Goal: Task Accomplishment & Management: Use online tool/utility

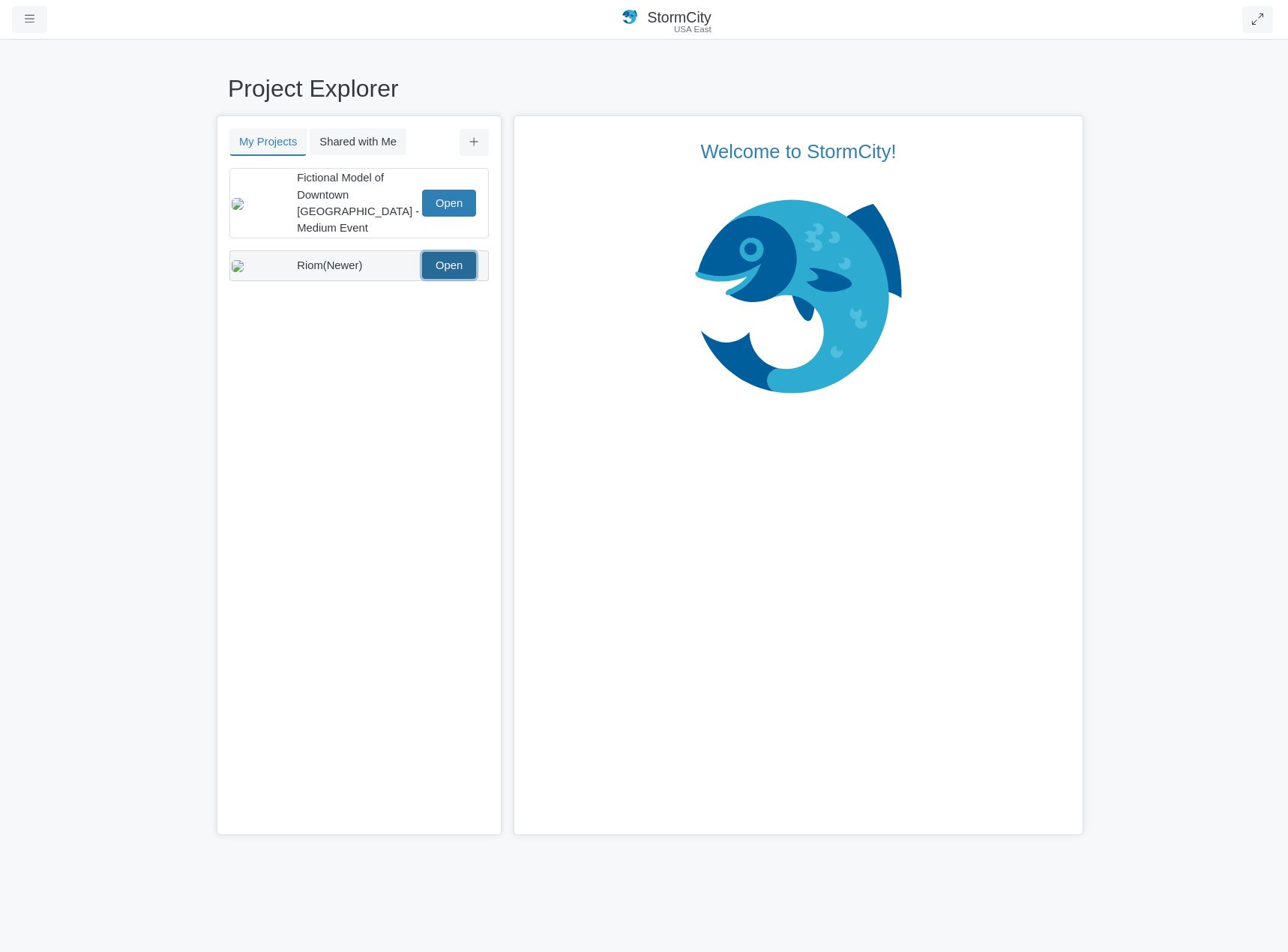
click at [436, 253] on link "Open" at bounding box center [449, 265] width 54 height 27
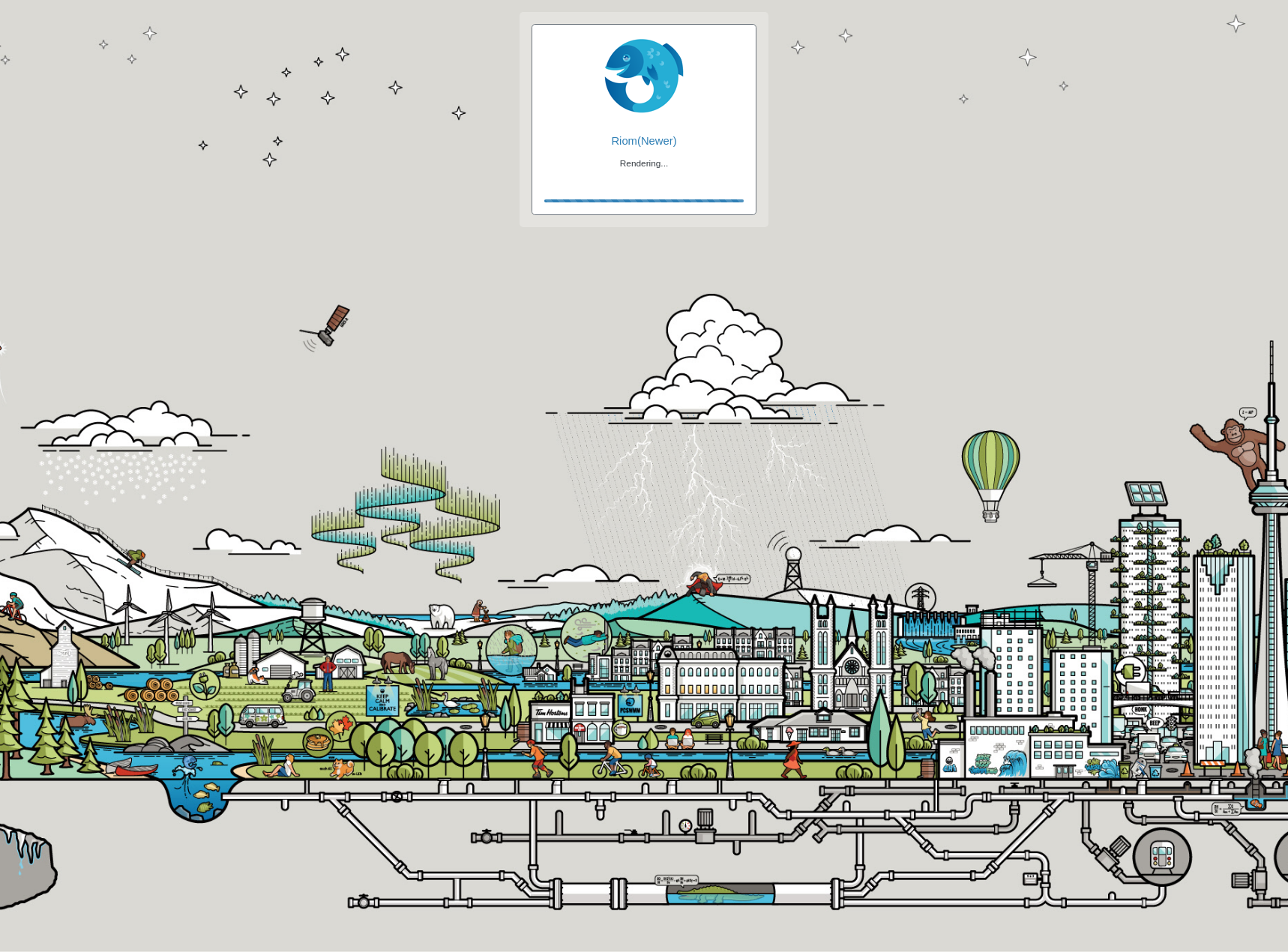
checkbox input "true"
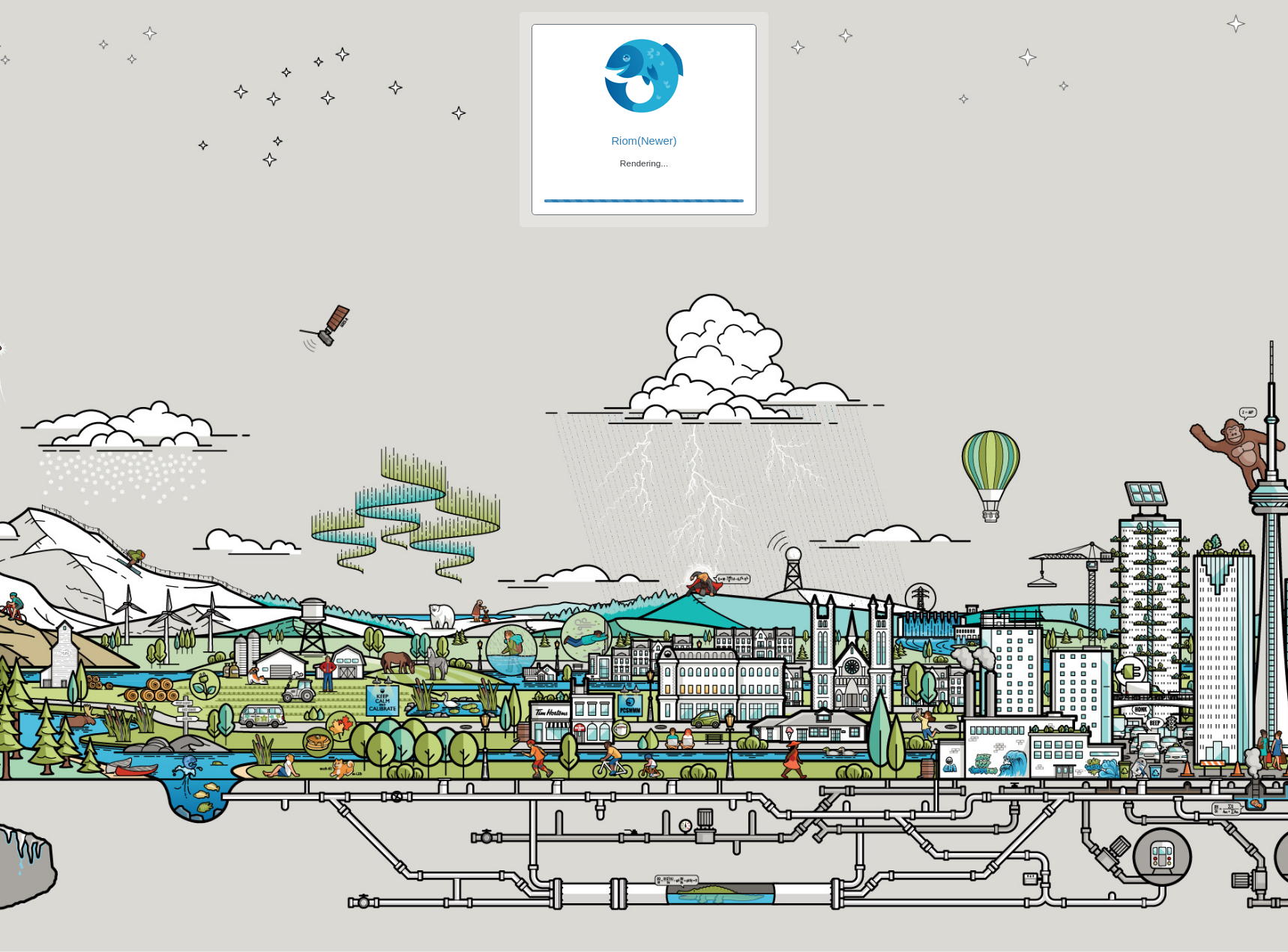
checkbox input "true"
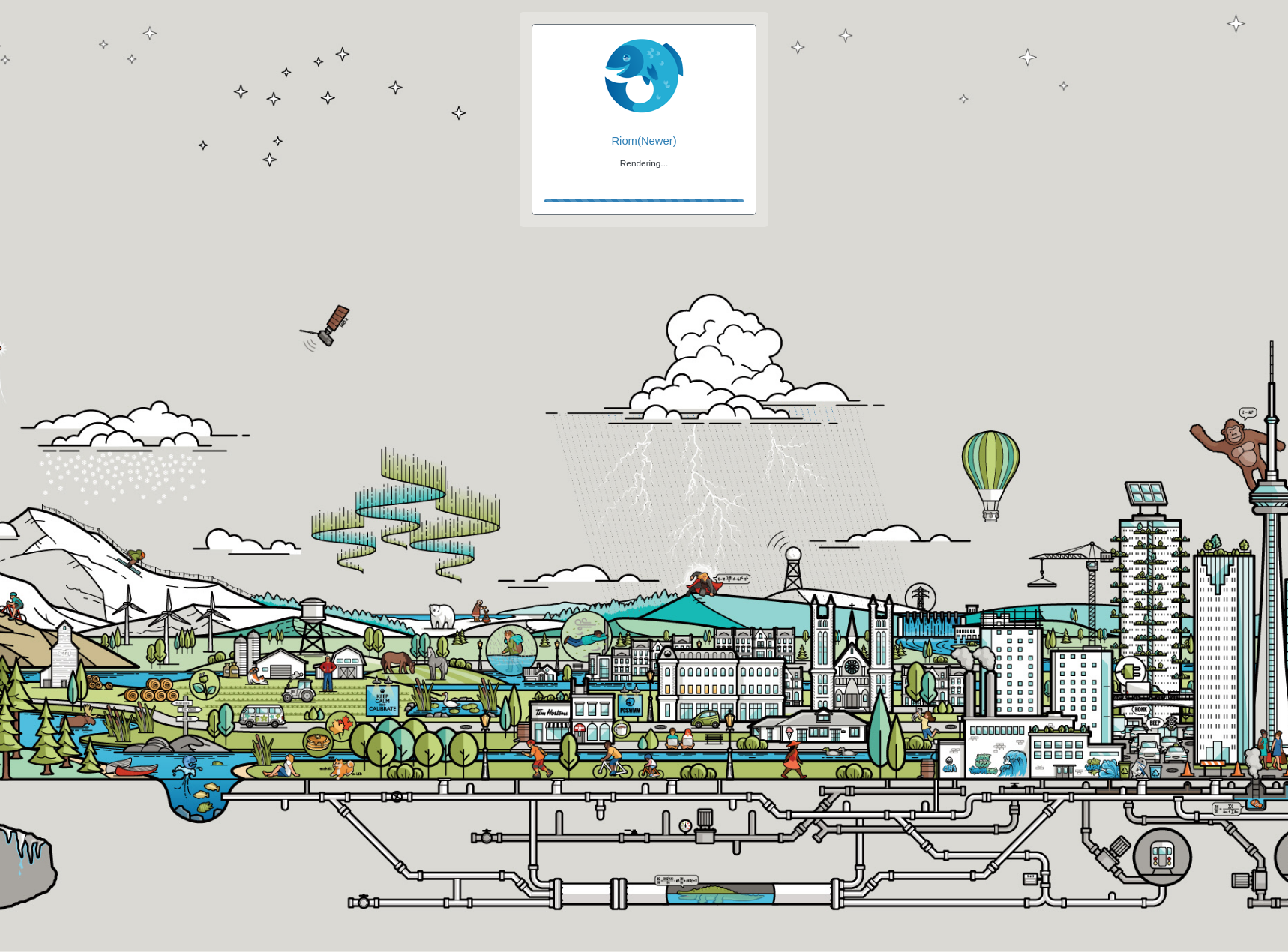
checkbox input "false"
checkbox input "true"
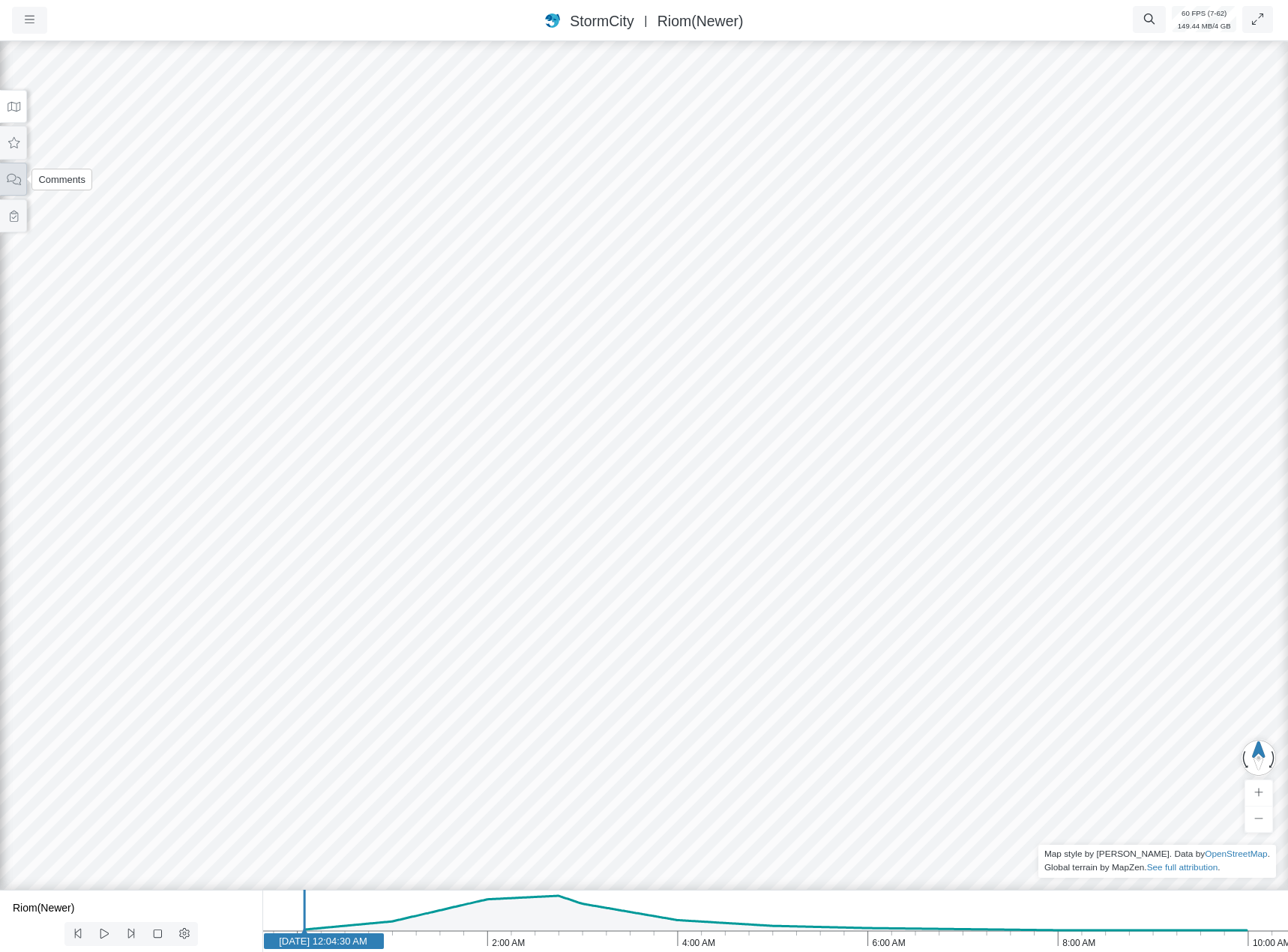
click at [19, 193] on button at bounding box center [13, 180] width 27 height 34
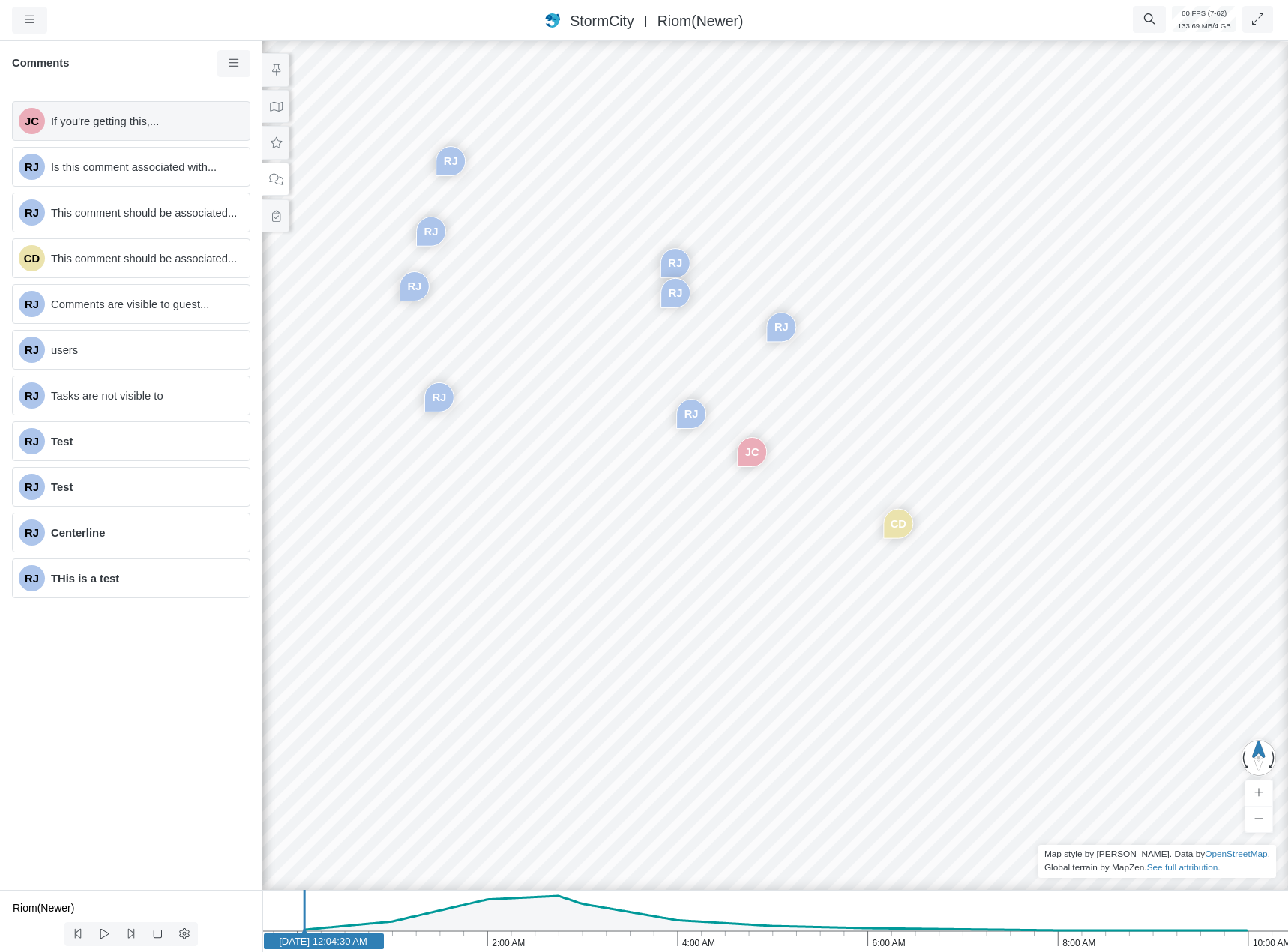
click at [105, 122] on span "If you're getting this,..." at bounding box center [144, 122] width 187 height 16
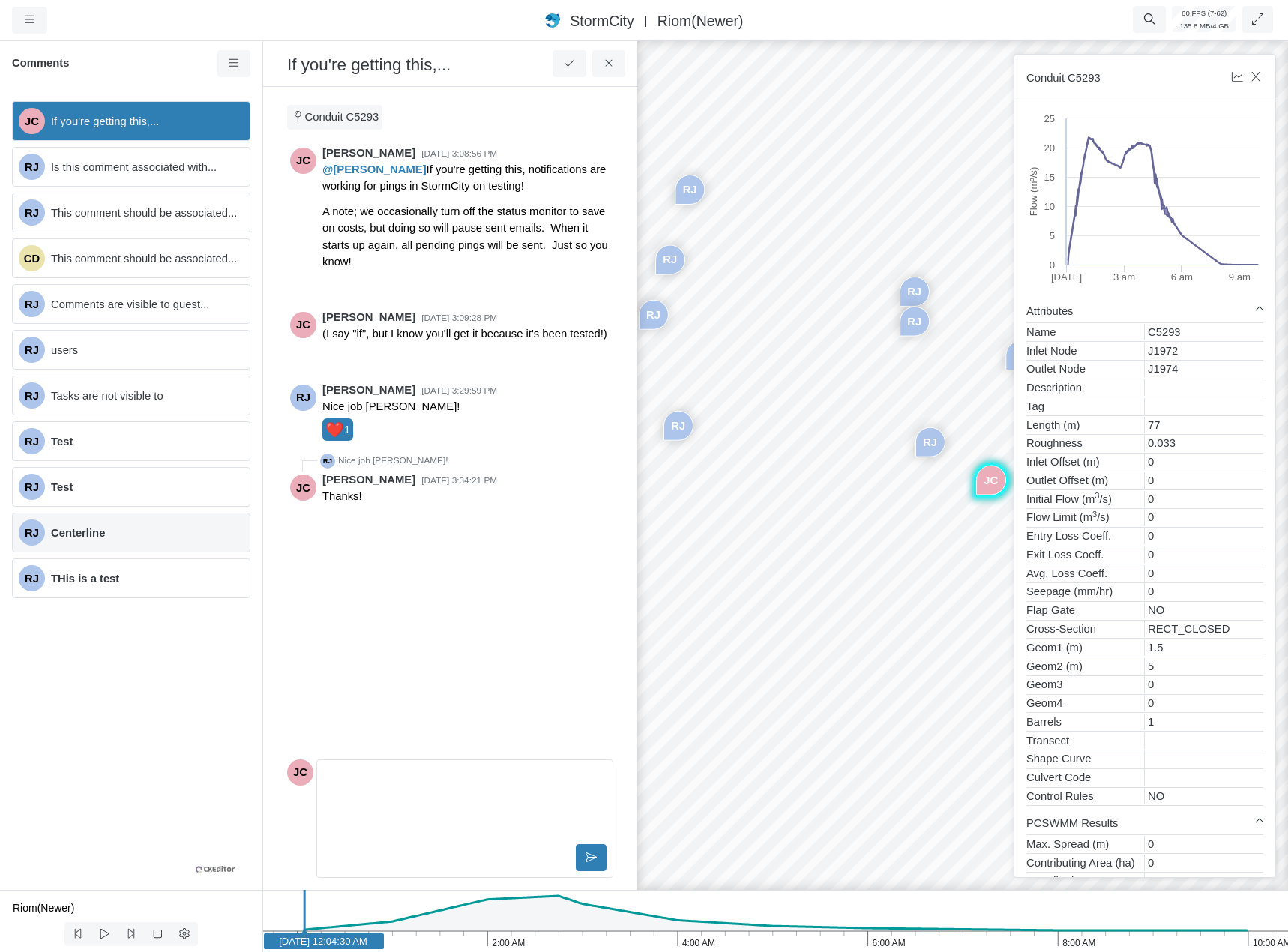
click at [105, 540] on span "Centerline" at bounding box center [144, 533] width 187 height 16
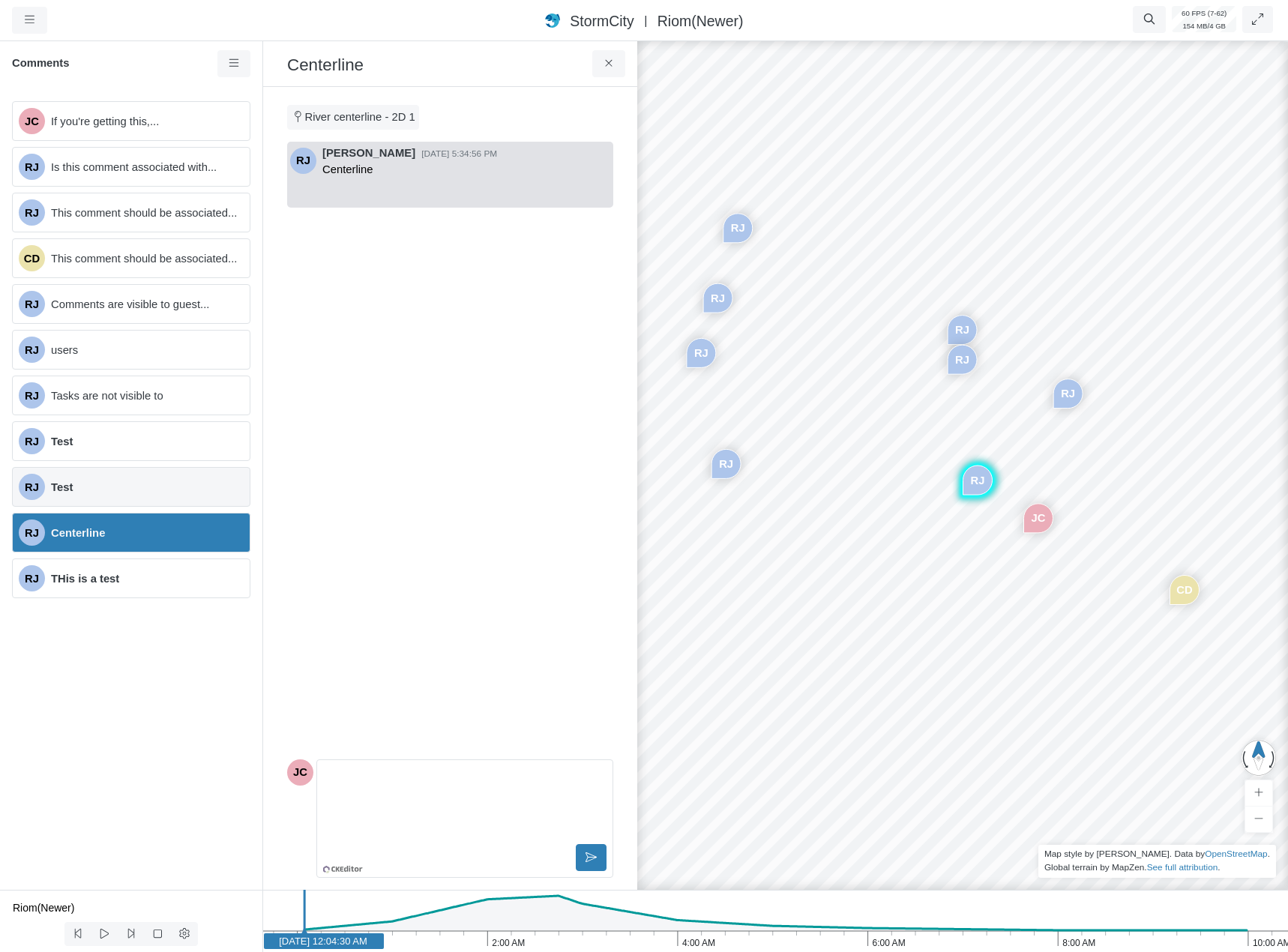
click at [116, 477] on div "RJ Test" at bounding box center [131, 487] width 238 height 40
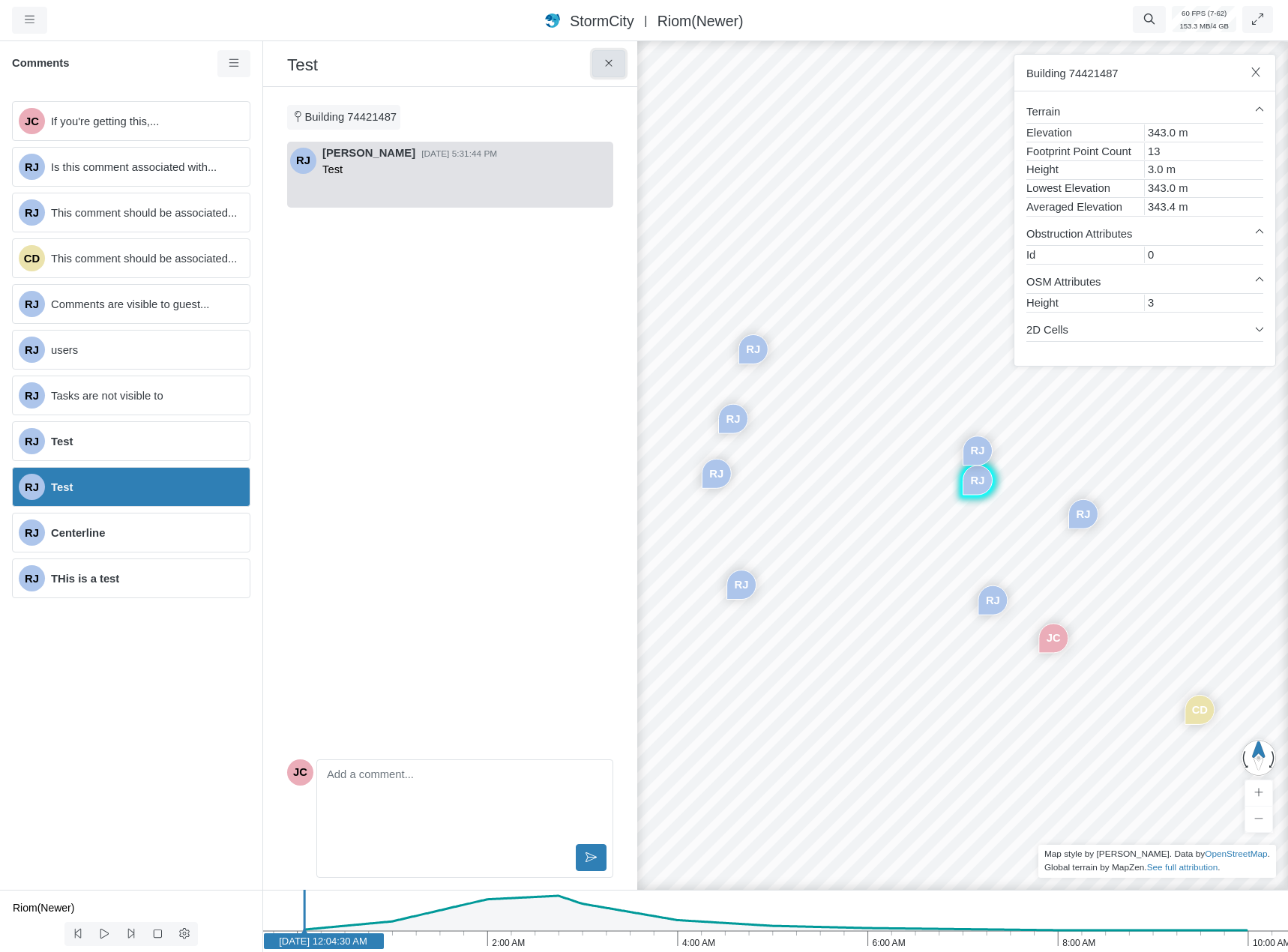
click at [602, 64] on icon at bounding box center [609, 63] width 15 height 11
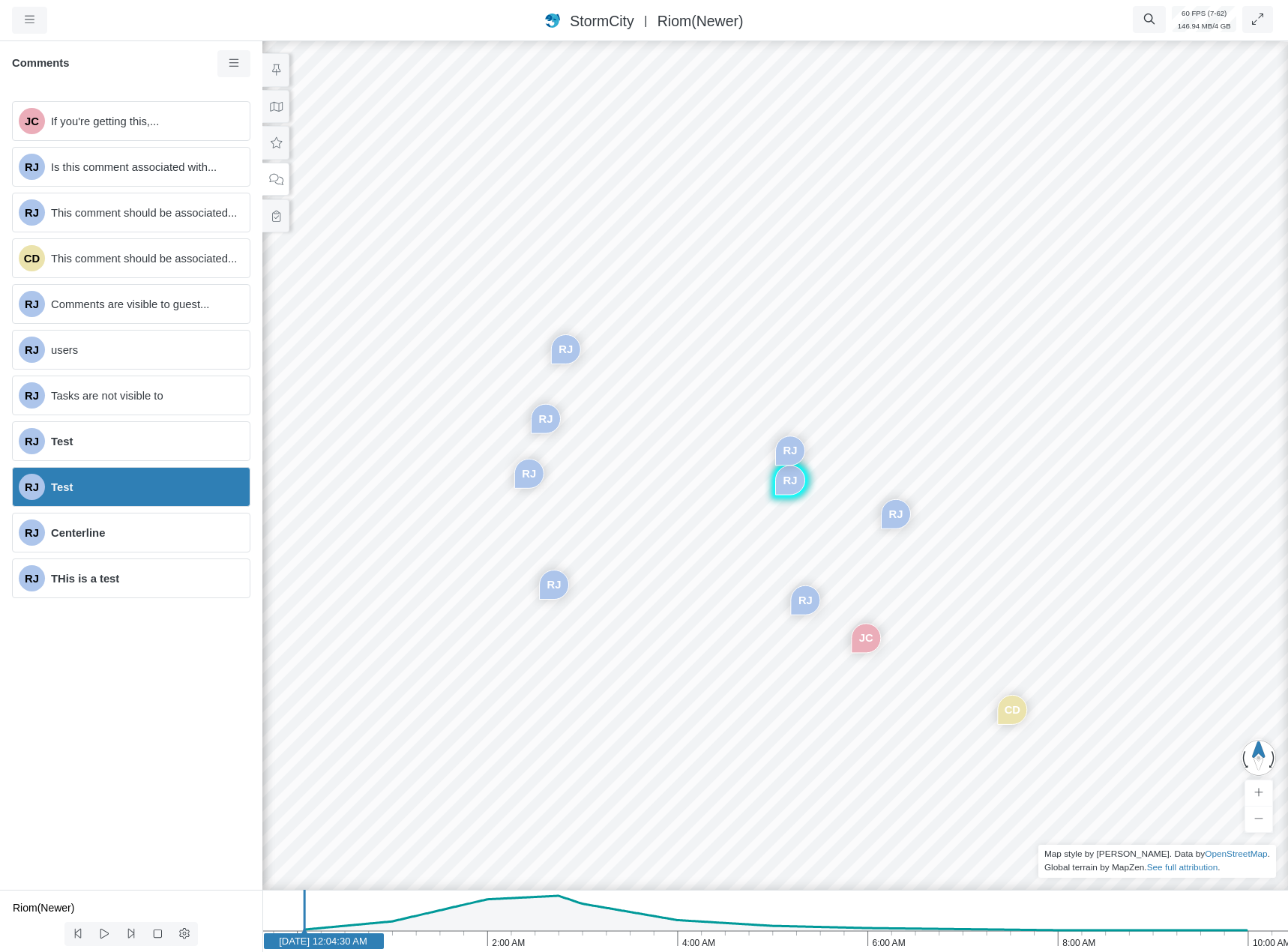
click at [134, 499] on div "RJ Test" at bounding box center [131, 487] width 238 height 40
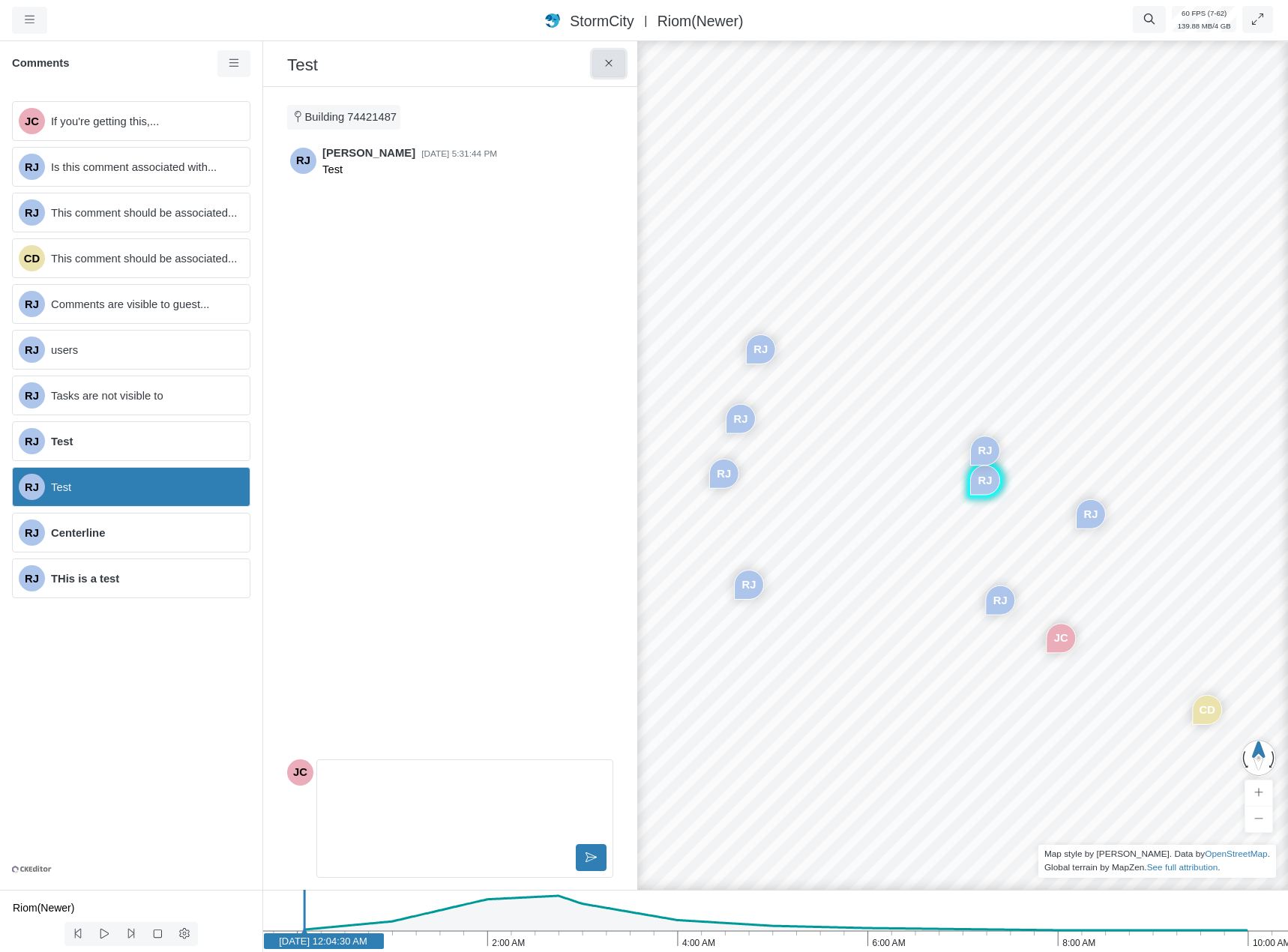
click at [616, 67] on button at bounding box center [609, 63] width 34 height 27
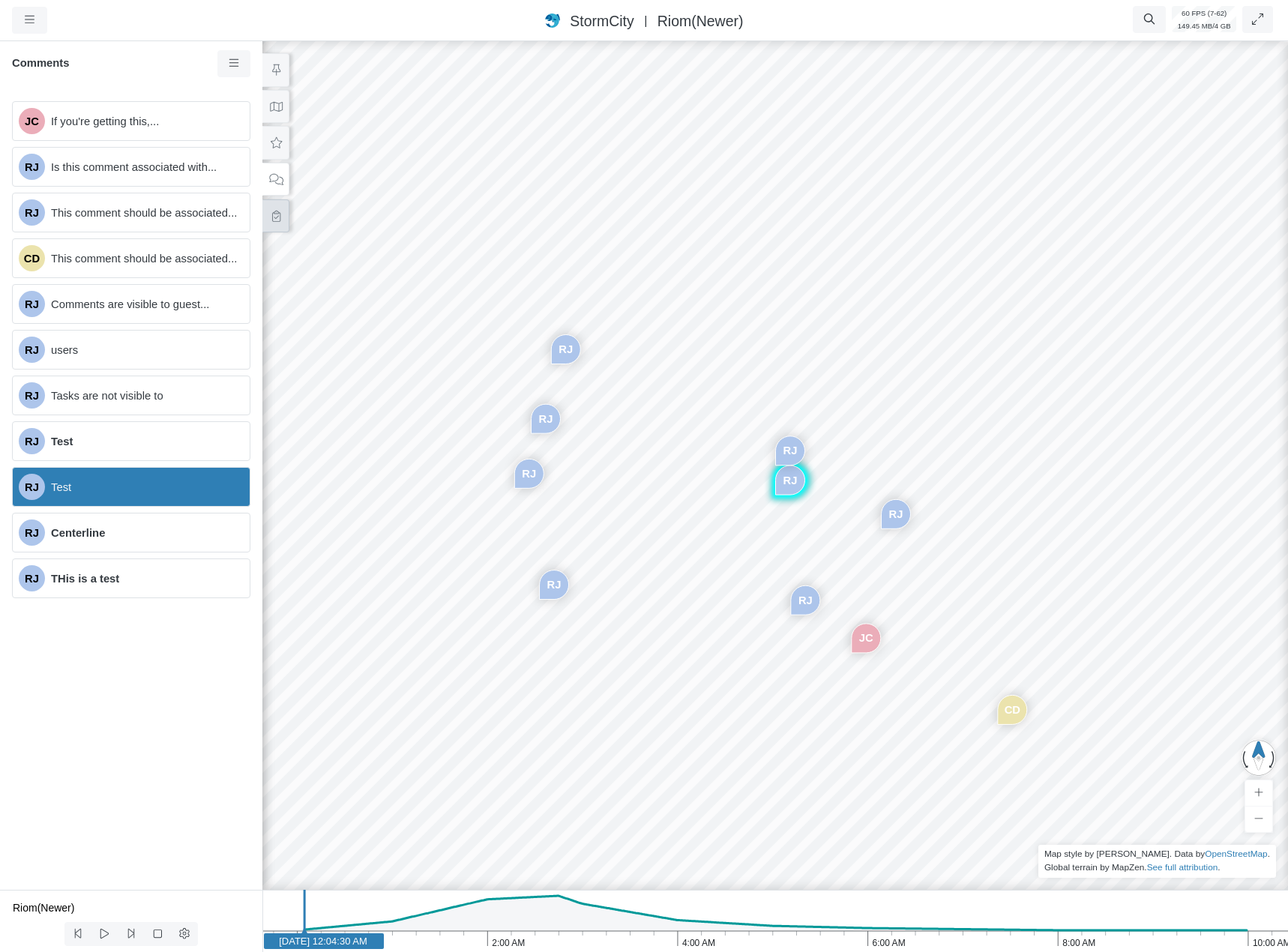
click at [274, 224] on button at bounding box center [276, 217] width 27 height 34
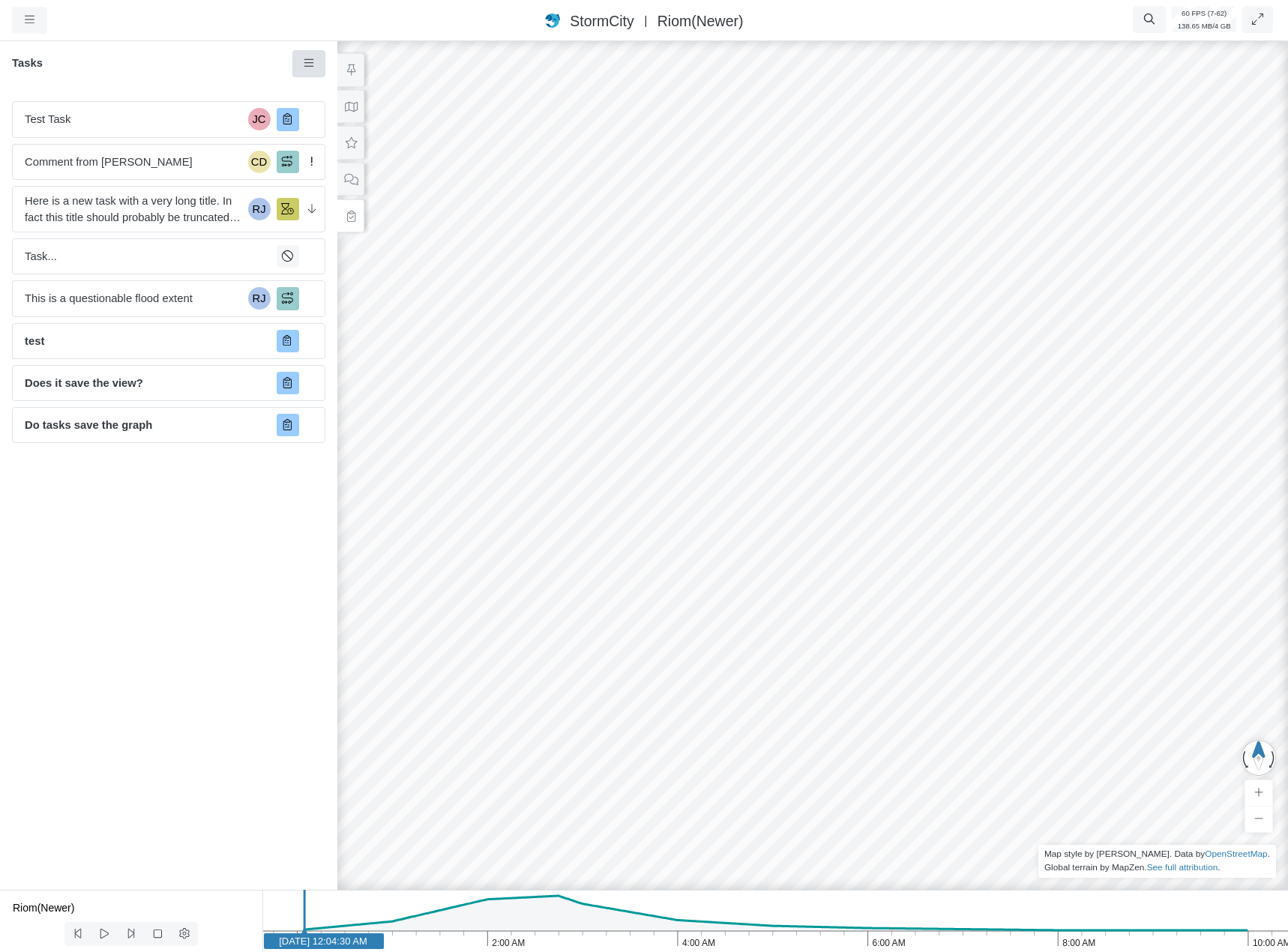
click at [310, 62] on icon at bounding box center [310, 63] width 15 height 11
click at [323, 97] on link "New Task" at bounding box center [352, 92] width 113 height 23
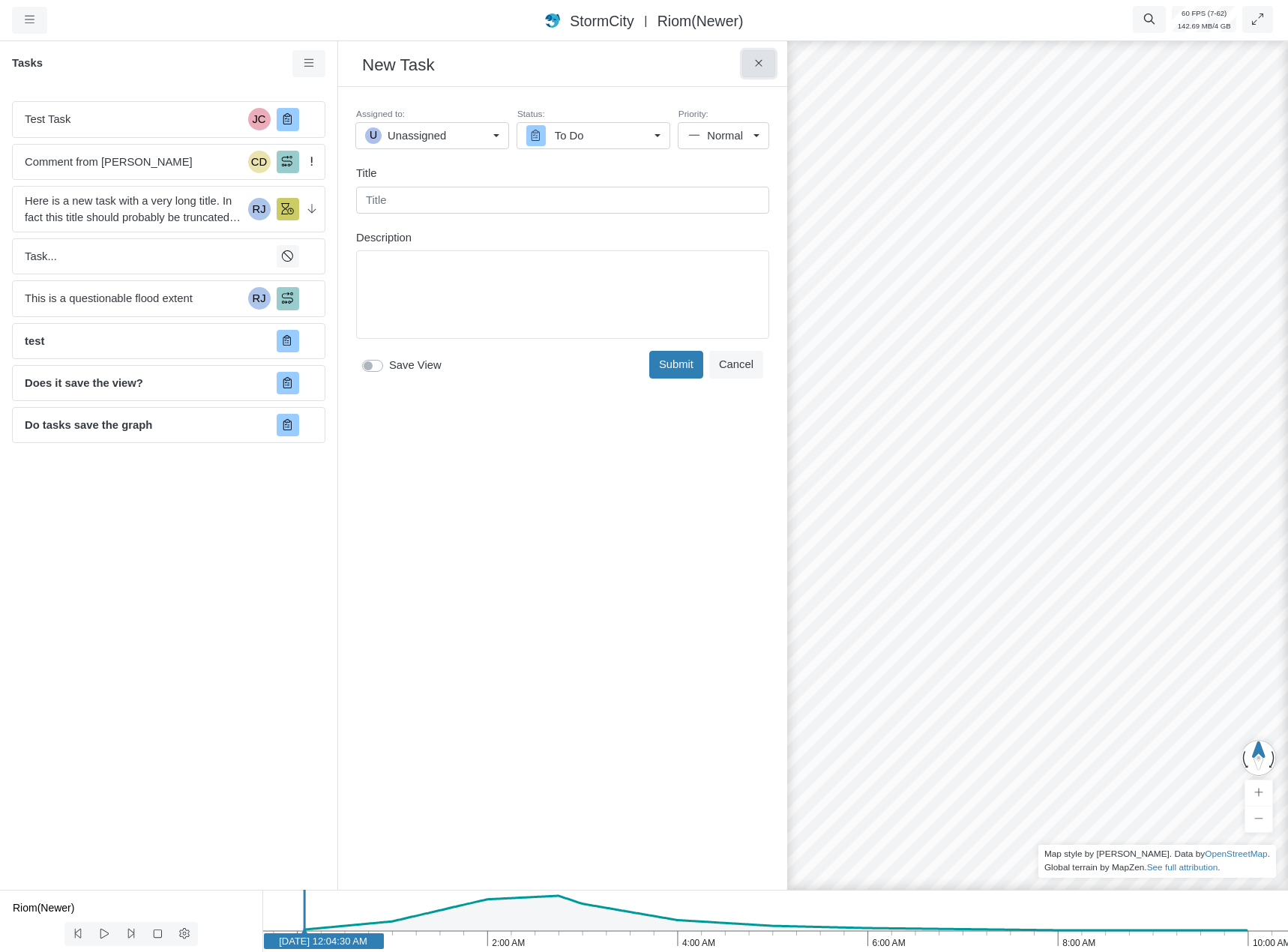
click at [760, 63] on icon at bounding box center [758, 63] width 6 height 6
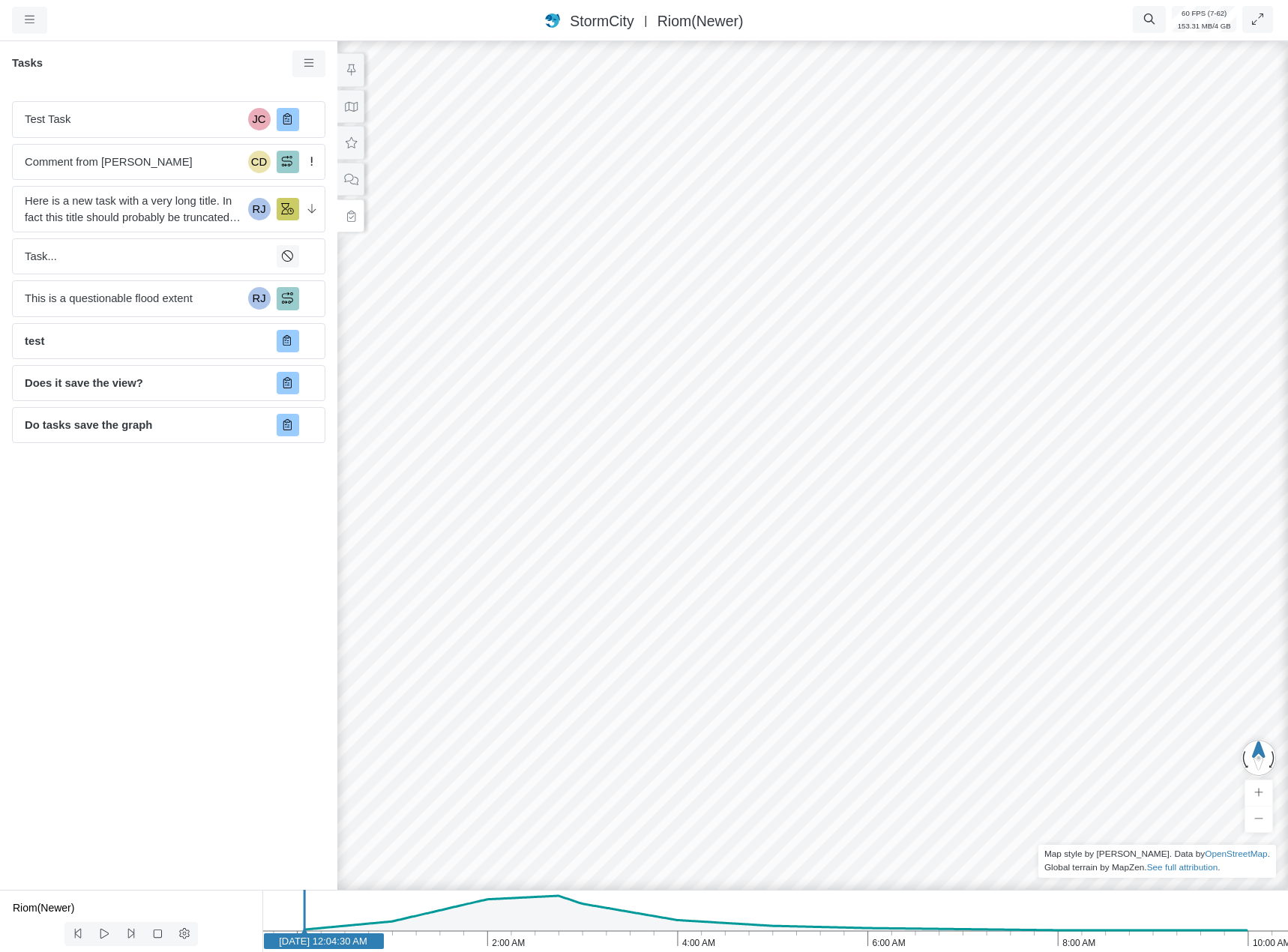
drag, startPoint x: 904, startPoint y: 713, endPoint x: 698, endPoint y: 387, distance: 385.6
click at [698, 387] on div "JC [GEOGRAPHIC_DATA] [GEOGRAPHIC_DATA] CD [GEOGRAPHIC_DATA] [GEOGRAPHIC_DATA] […" at bounding box center [813, 495] width 1288 height 914
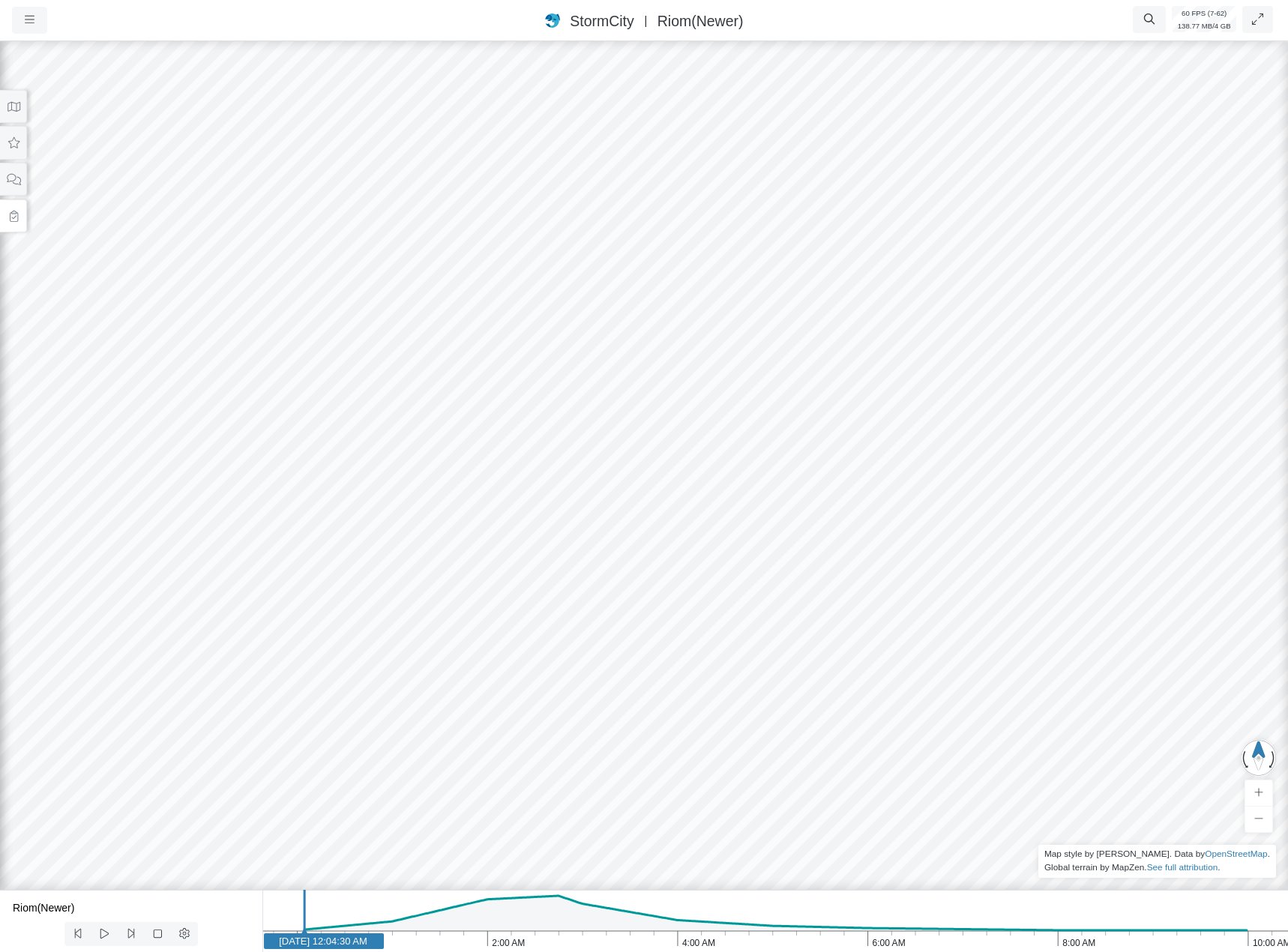
click at [582, 462] on div "JC [GEOGRAPHIC_DATA] [GEOGRAPHIC_DATA] CD [GEOGRAPHIC_DATA] [GEOGRAPHIC_DATA] […" at bounding box center [644, 495] width 1288 height 914
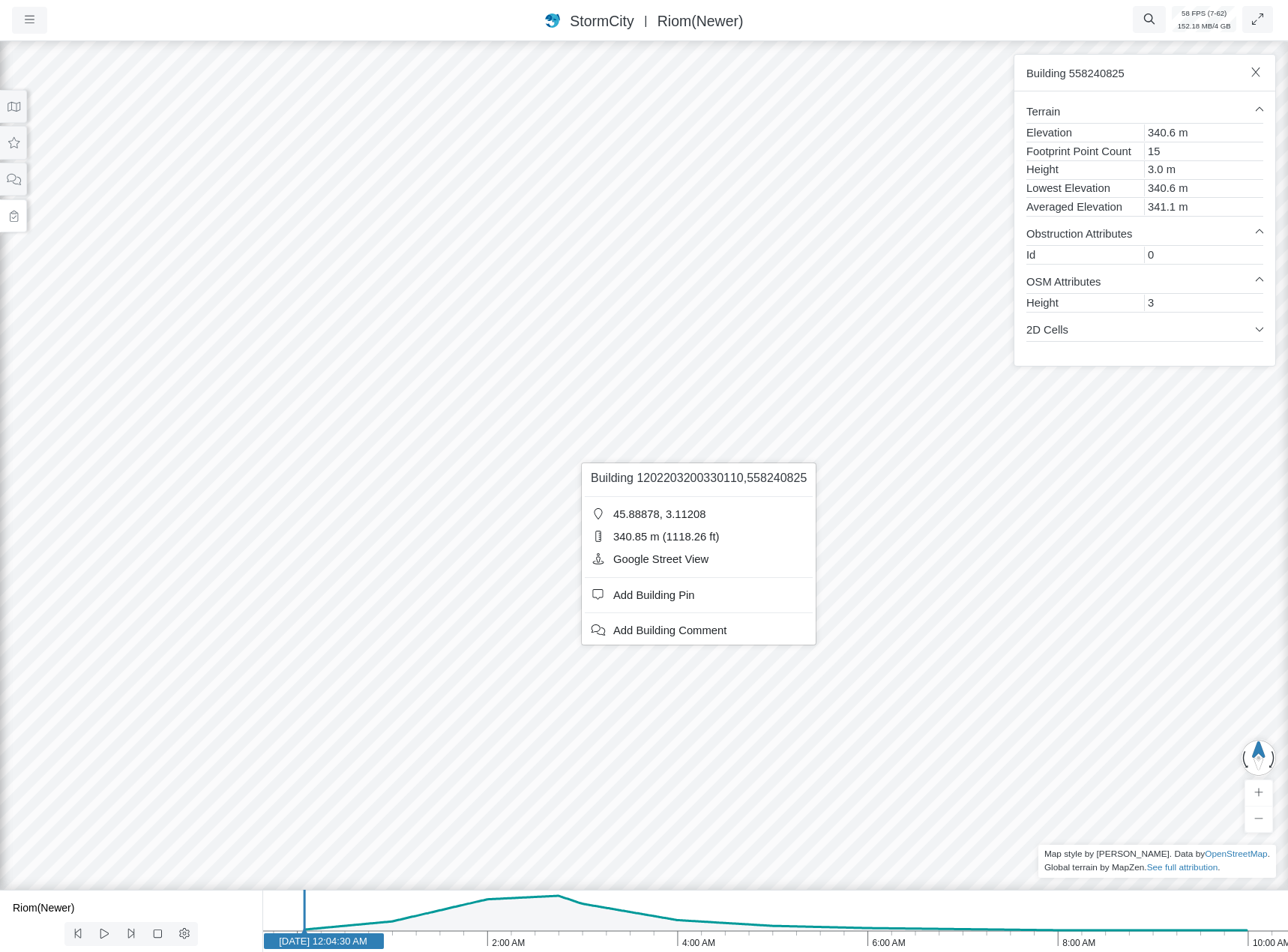
drag, startPoint x: 671, startPoint y: 628, endPoint x: 496, endPoint y: 628, distance: 175.0
click at [671, 628] on span "Add Building Comment" at bounding box center [670, 630] width 114 height 12
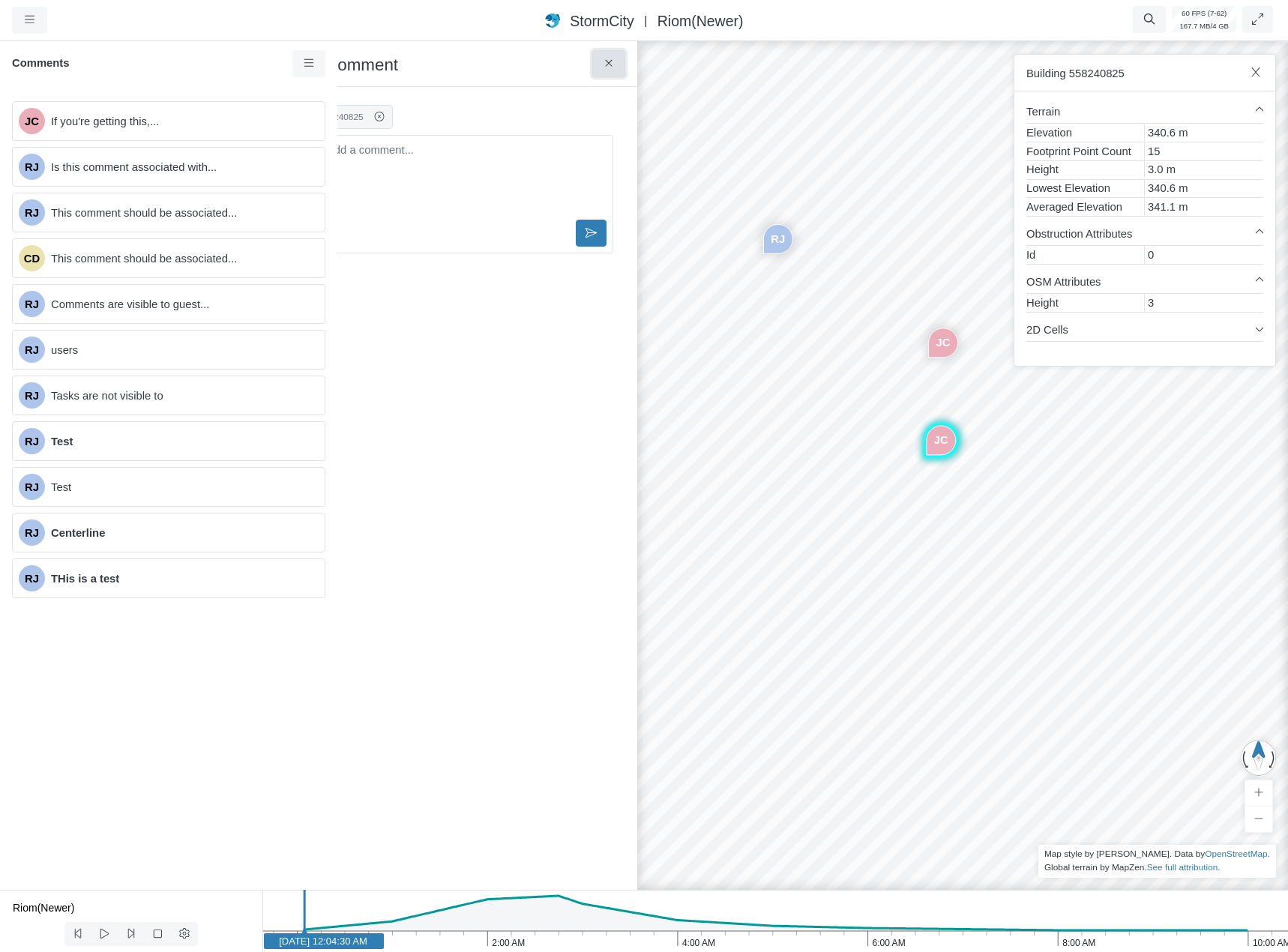
click at [613, 65] on icon at bounding box center [609, 63] width 15 height 11
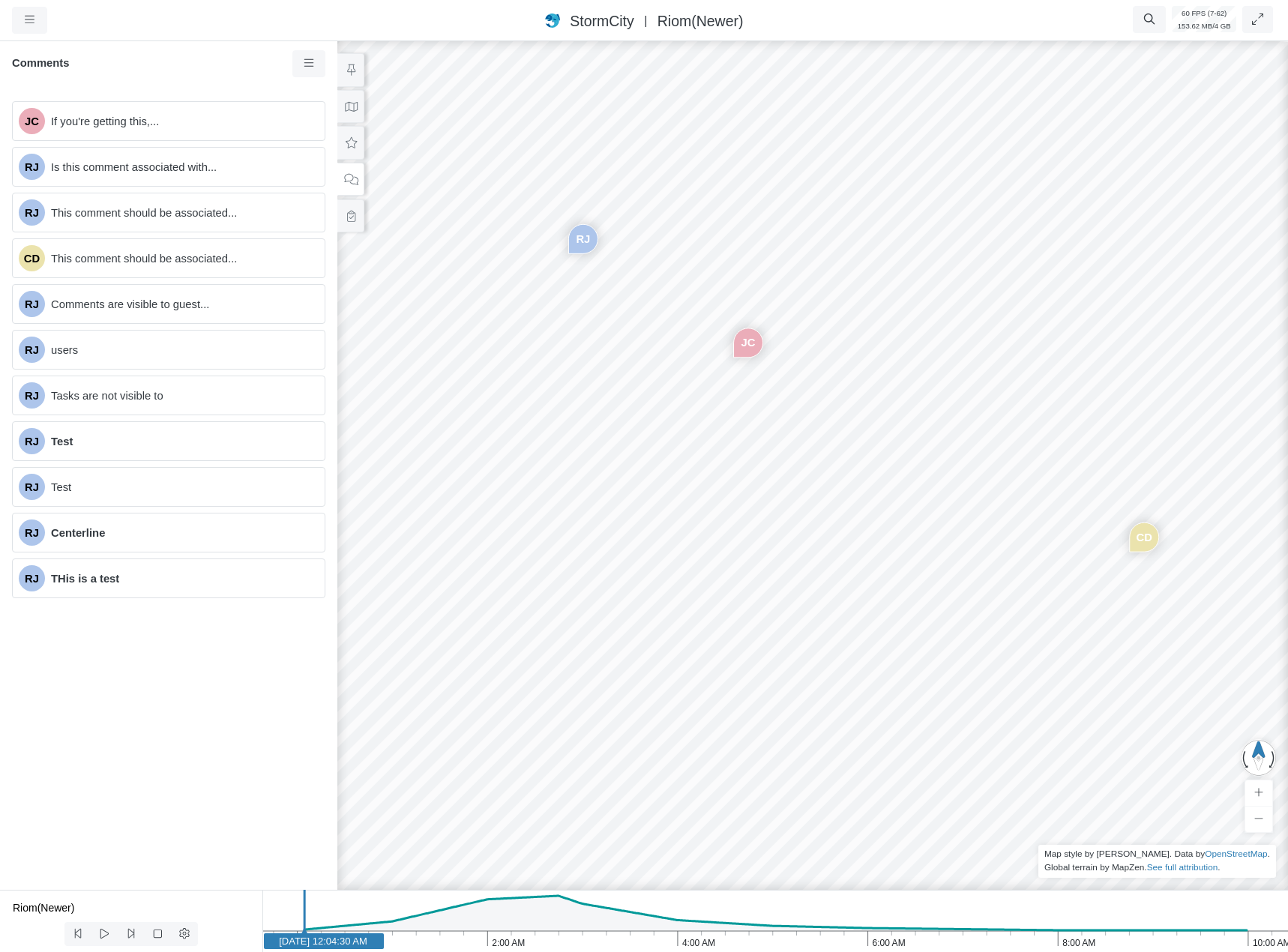
click at [730, 478] on div "JC [GEOGRAPHIC_DATA] [GEOGRAPHIC_DATA] CD [GEOGRAPHIC_DATA] [GEOGRAPHIC_DATA] […" at bounding box center [775, 495] width 1288 height 914
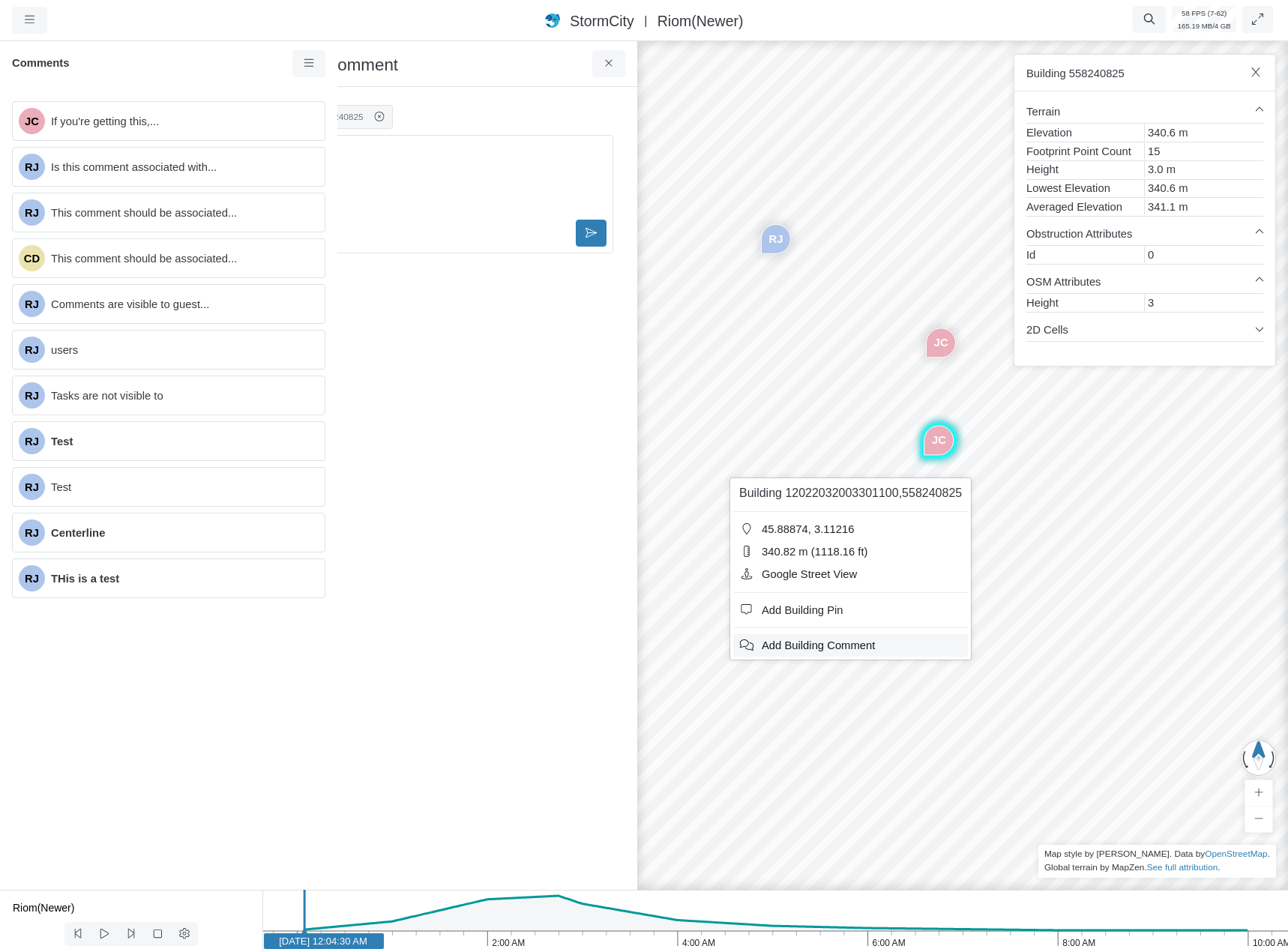
click at [815, 650] on span "Add Building Comment" at bounding box center [818, 645] width 114 height 12
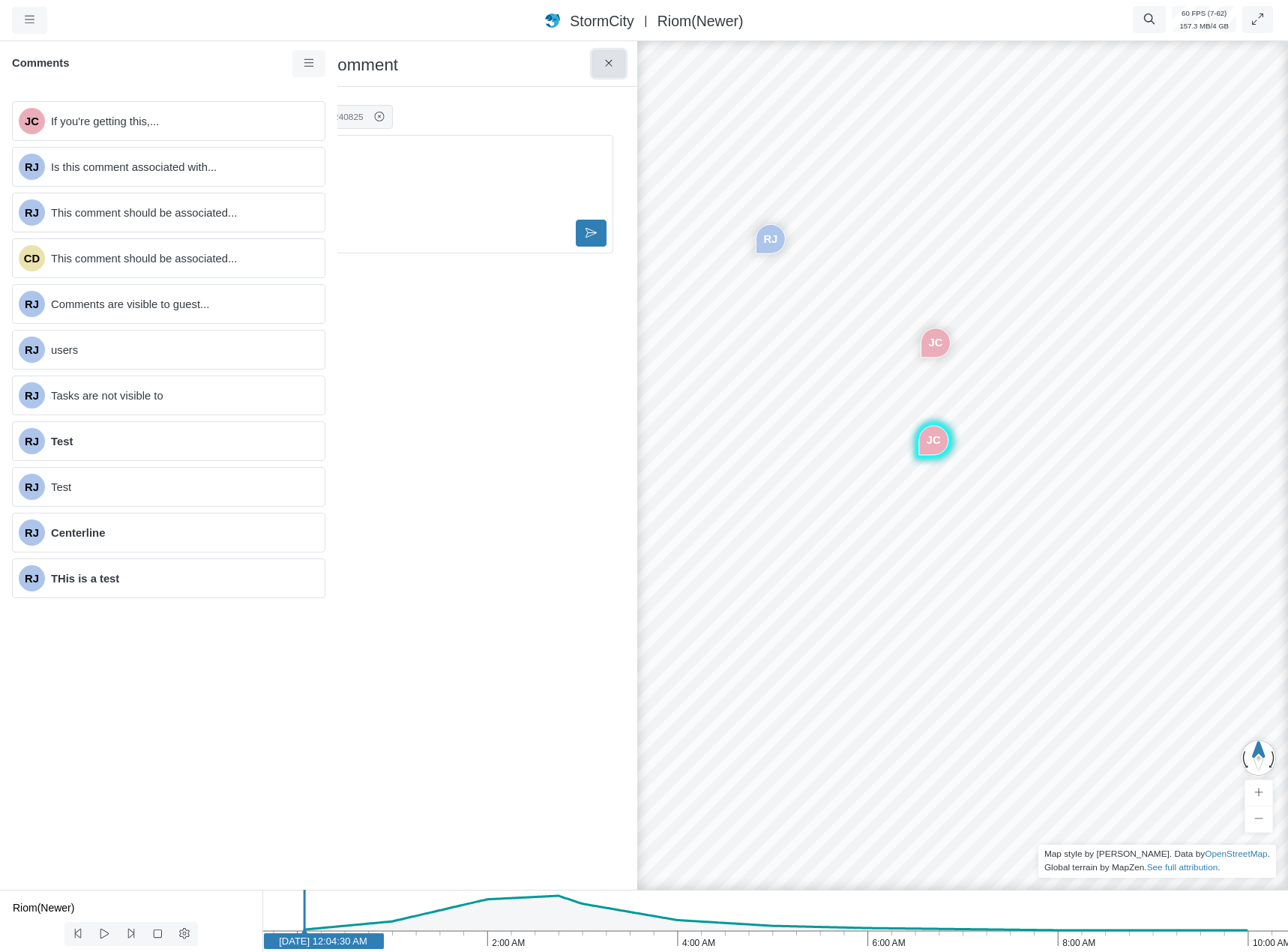
drag, startPoint x: 604, startPoint y: 72, endPoint x: 592, endPoint y: 124, distance: 53.4
click at [605, 71] on button at bounding box center [609, 63] width 34 height 27
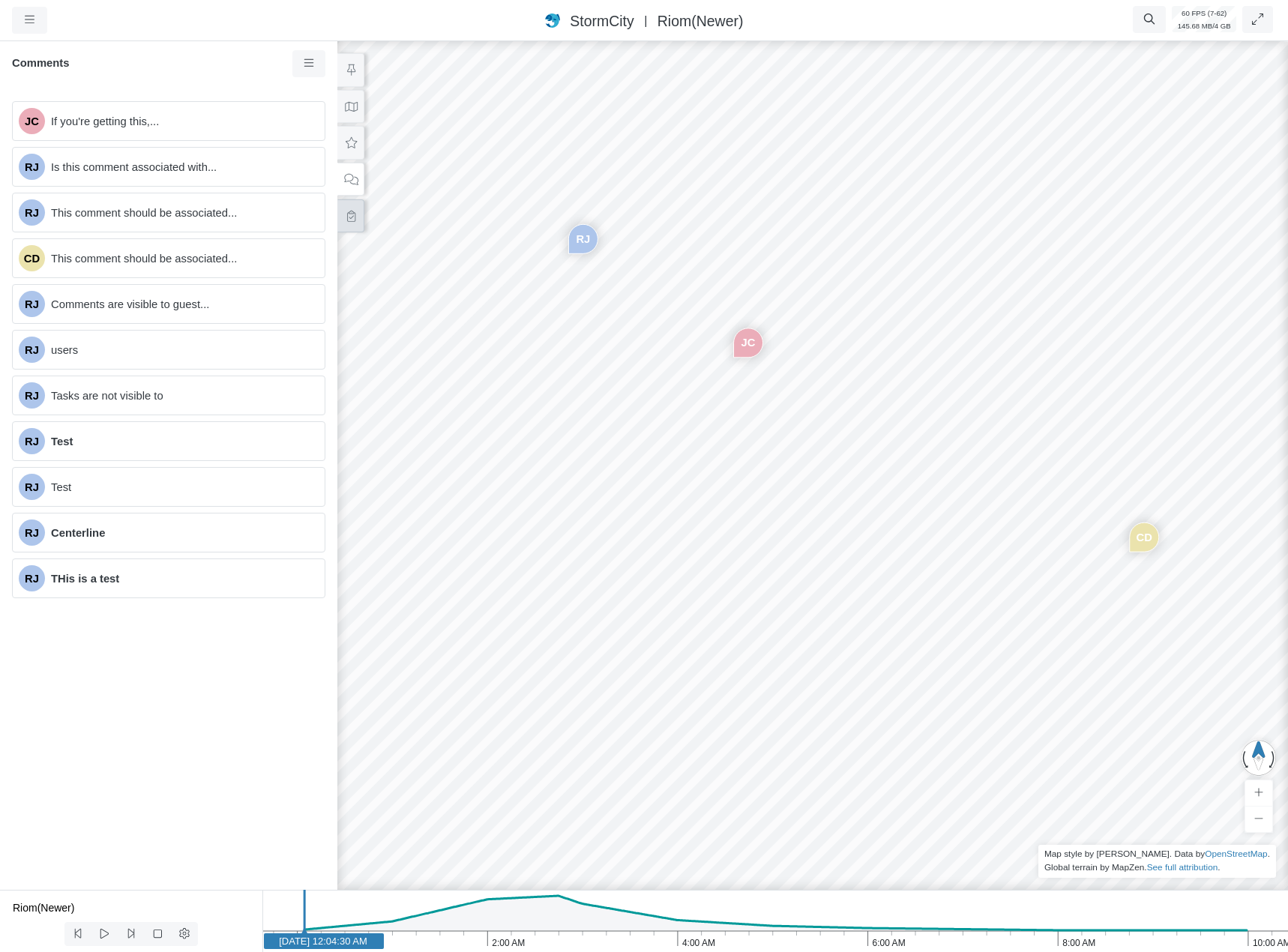
click at [350, 217] on icon at bounding box center [351, 217] width 15 height 11
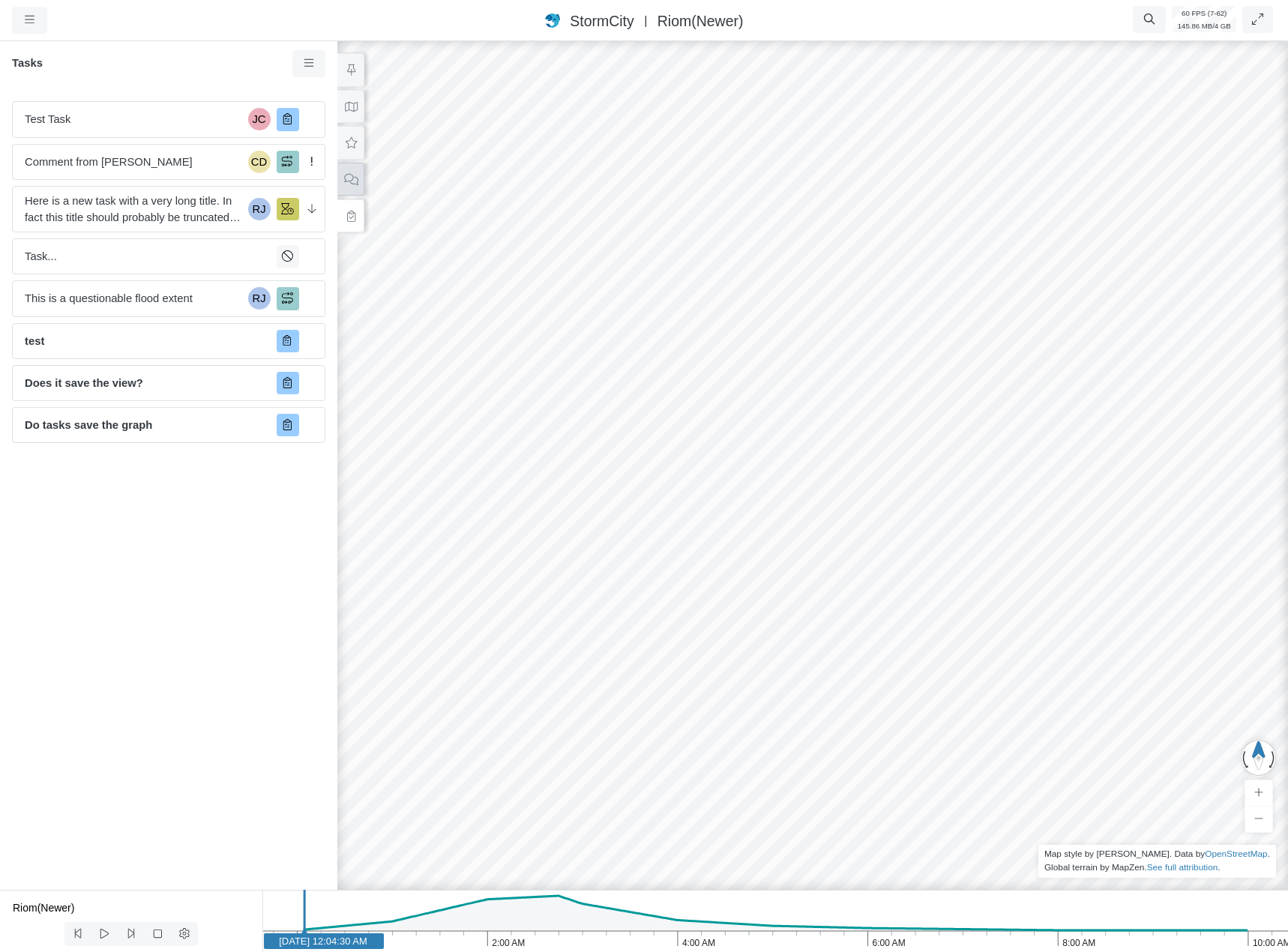
click at [349, 182] on icon at bounding box center [351, 179] width 15 height 11
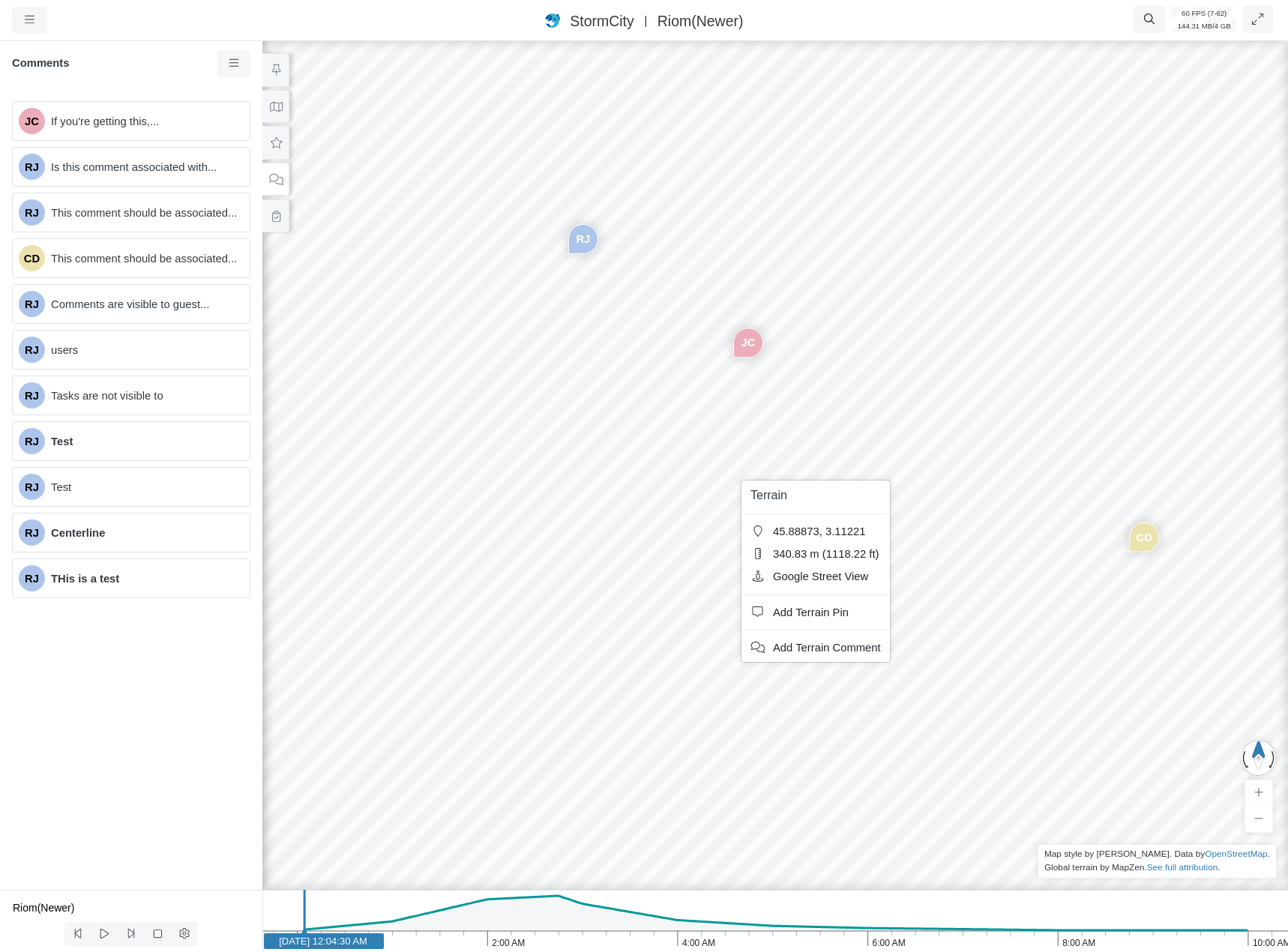
click at [728, 467] on div "JC [GEOGRAPHIC_DATA] [GEOGRAPHIC_DATA] CD [GEOGRAPHIC_DATA] [GEOGRAPHIC_DATA] […" at bounding box center [775, 495] width 1288 height 914
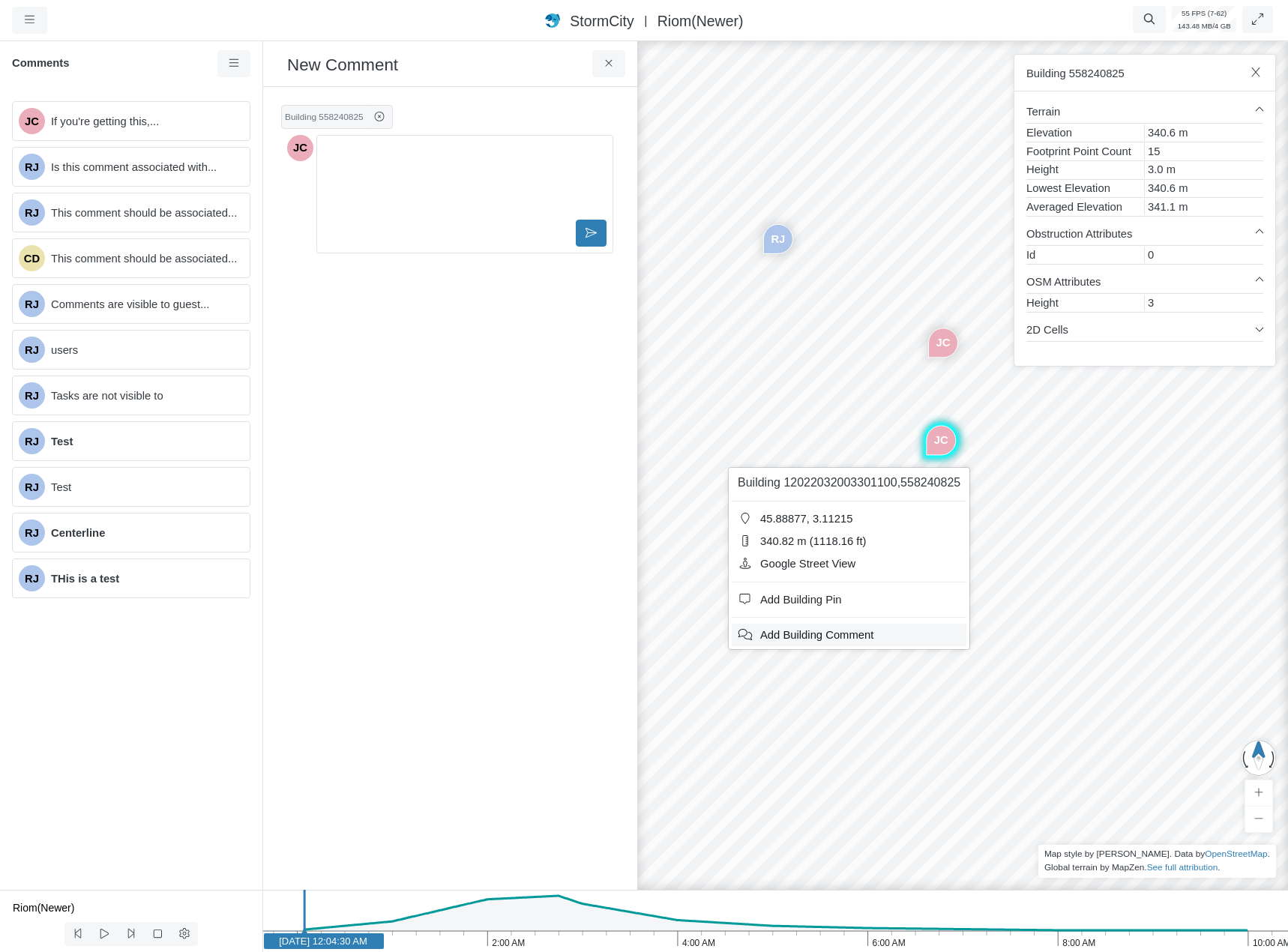
click at [804, 631] on span "Add Building Comment" at bounding box center [817, 635] width 114 height 12
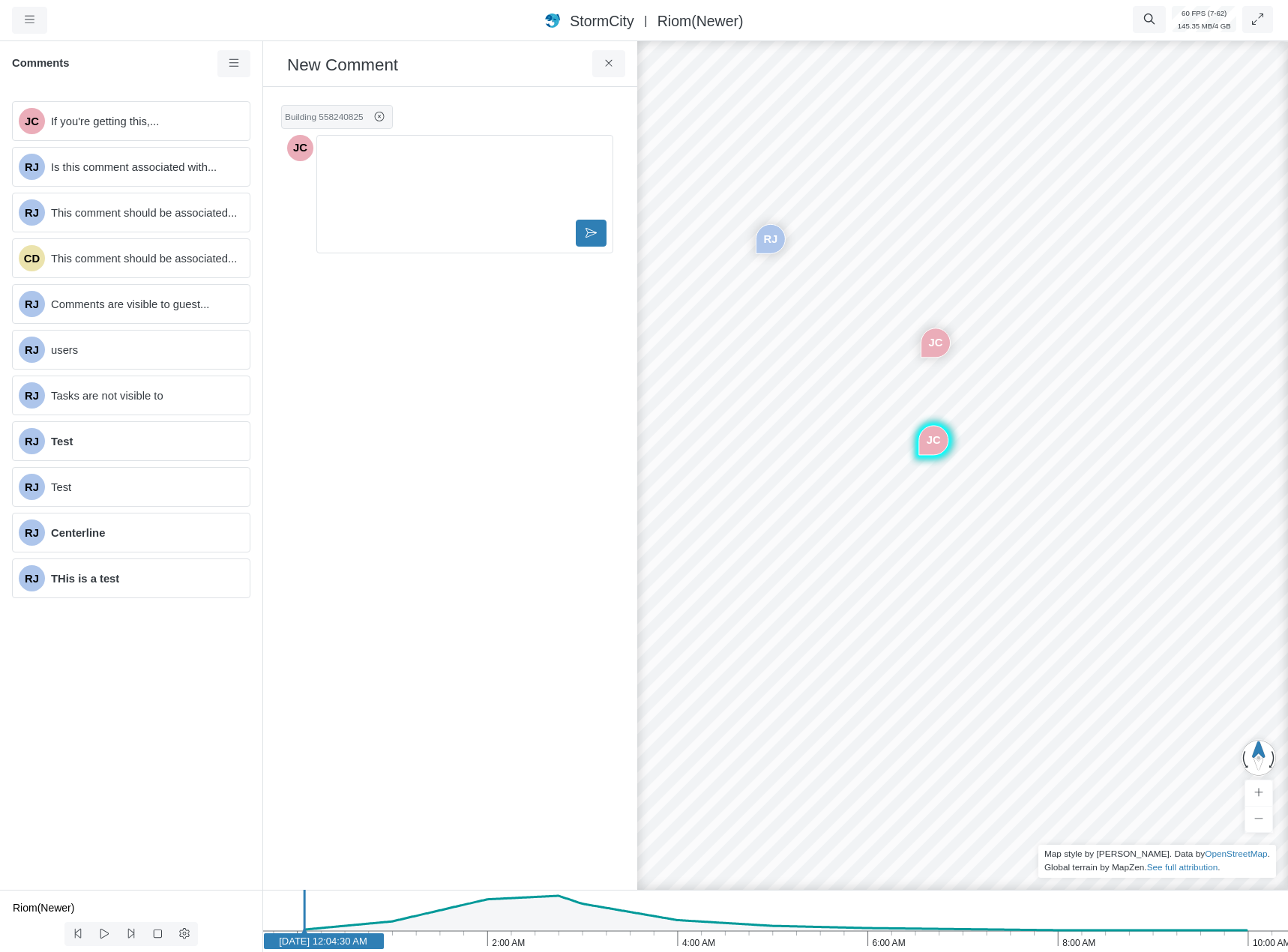
click at [894, 601] on div "JC [GEOGRAPHIC_DATA] [GEOGRAPHIC_DATA] CD [GEOGRAPHIC_DATA] [GEOGRAPHIC_DATA] […" at bounding box center [963, 495] width 1288 height 914
click at [921, 465] on div "JC [GEOGRAPHIC_DATA] [GEOGRAPHIC_DATA] CD [GEOGRAPHIC_DATA] [GEOGRAPHIC_DATA] […" at bounding box center [963, 495] width 1288 height 914
click at [610, 64] on icon at bounding box center [608, 63] width 6 height 6
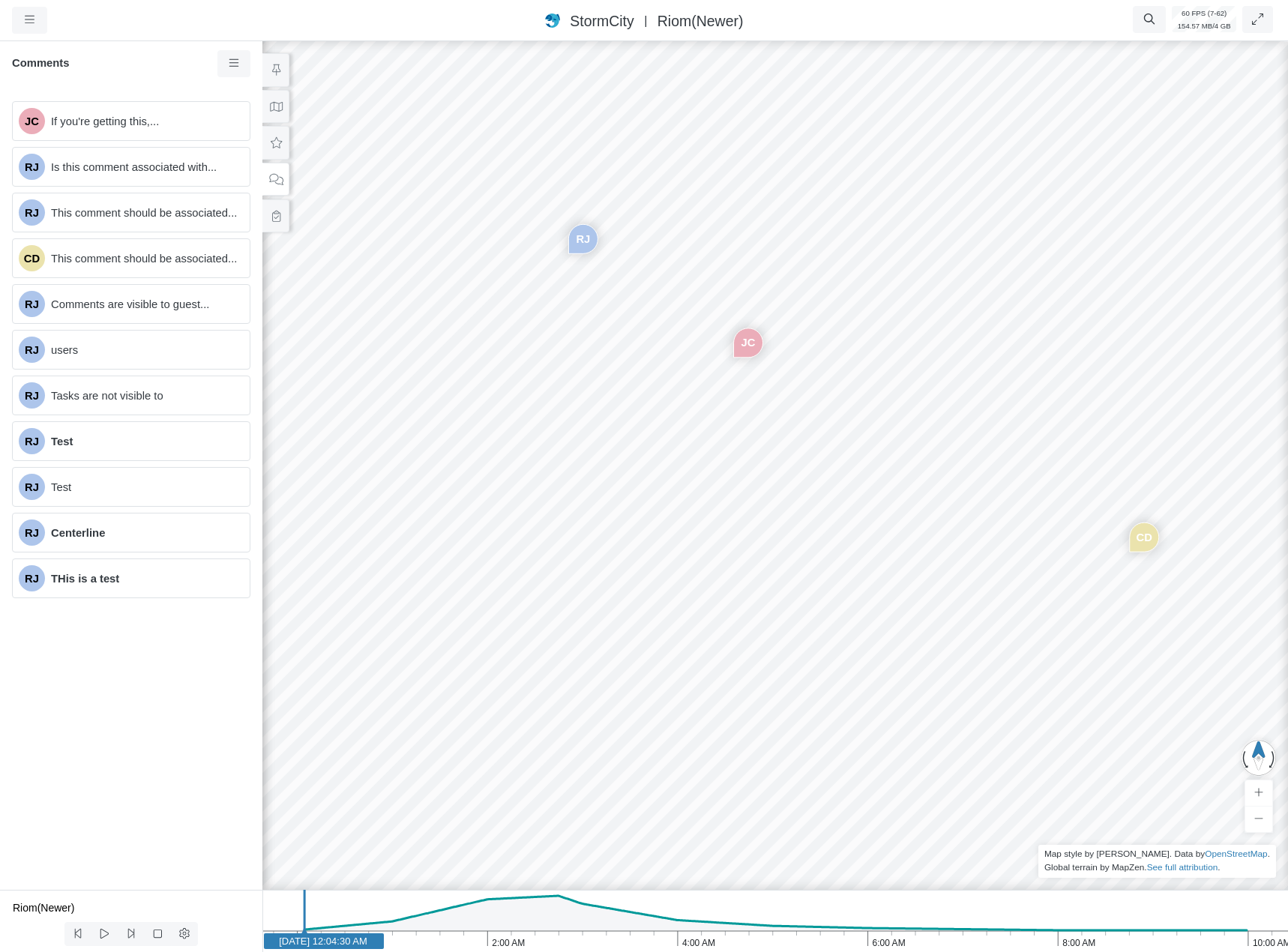
click at [744, 465] on div "JC [GEOGRAPHIC_DATA] [GEOGRAPHIC_DATA] CD [GEOGRAPHIC_DATA] [GEOGRAPHIC_DATA] […" at bounding box center [775, 495] width 1288 height 914
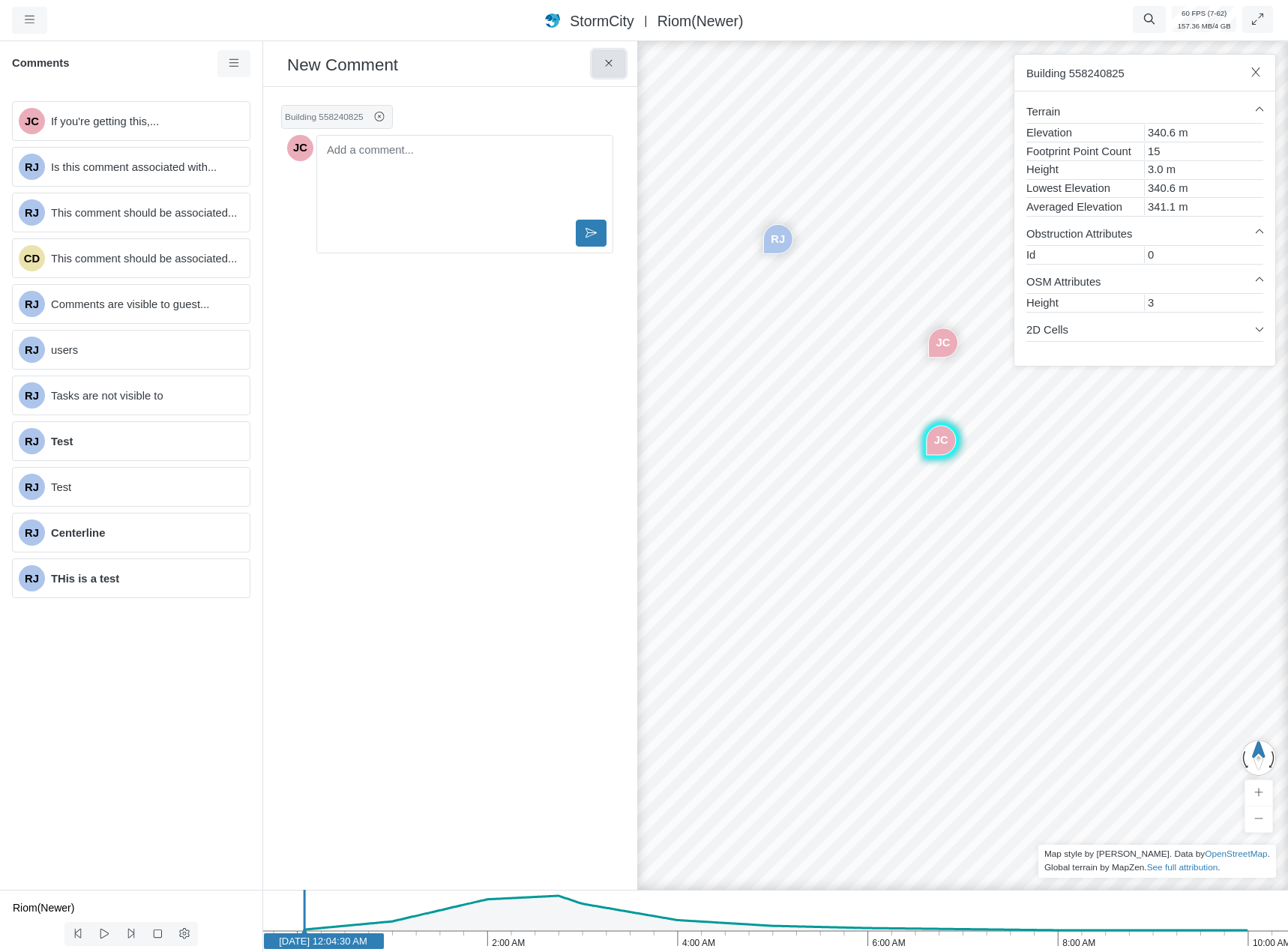
click at [603, 61] on icon at bounding box center [609, 63] width 15 height 11
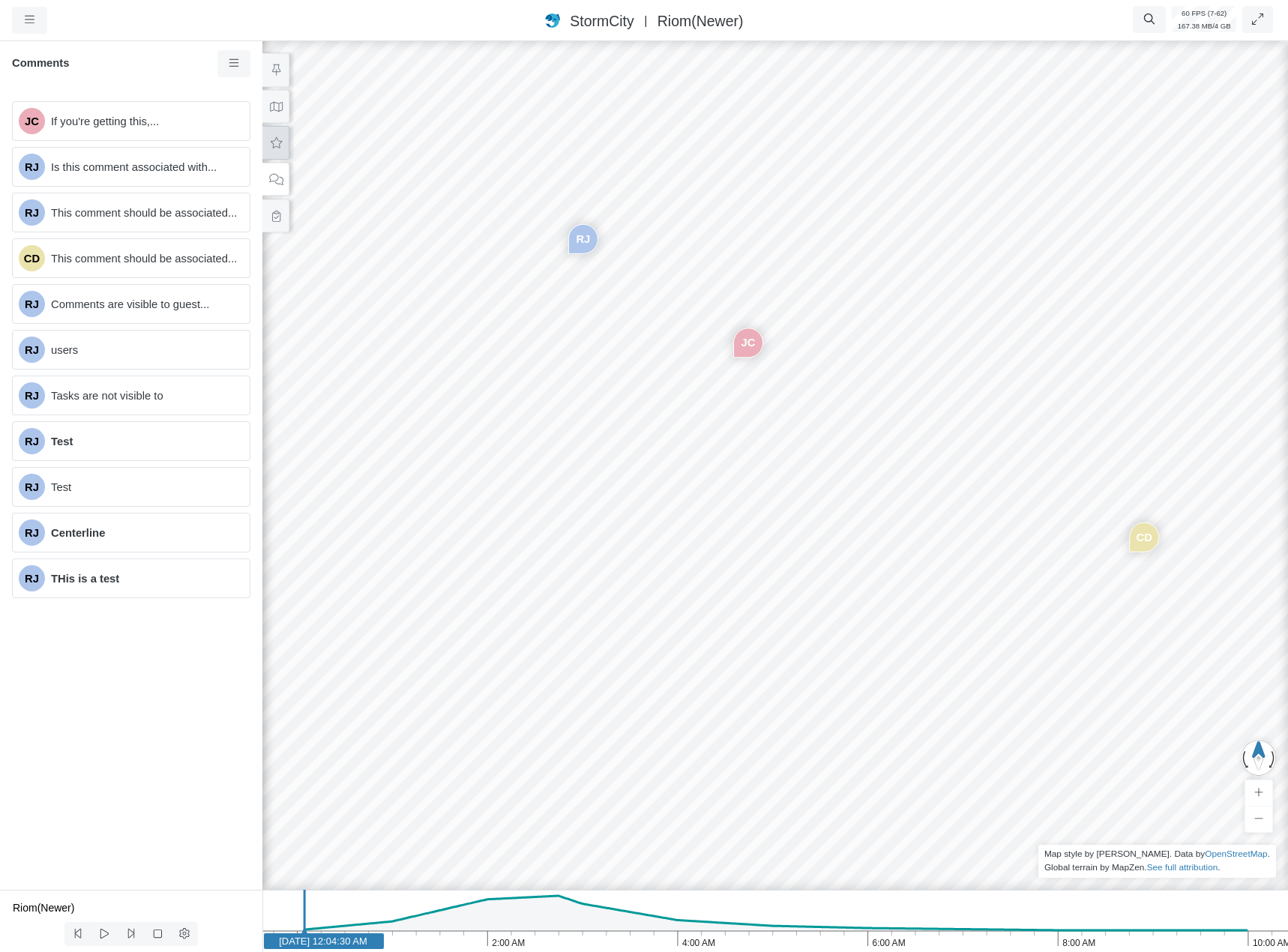
click at [280, 151] on button at bounding box center [276, 143] width 27 height 34
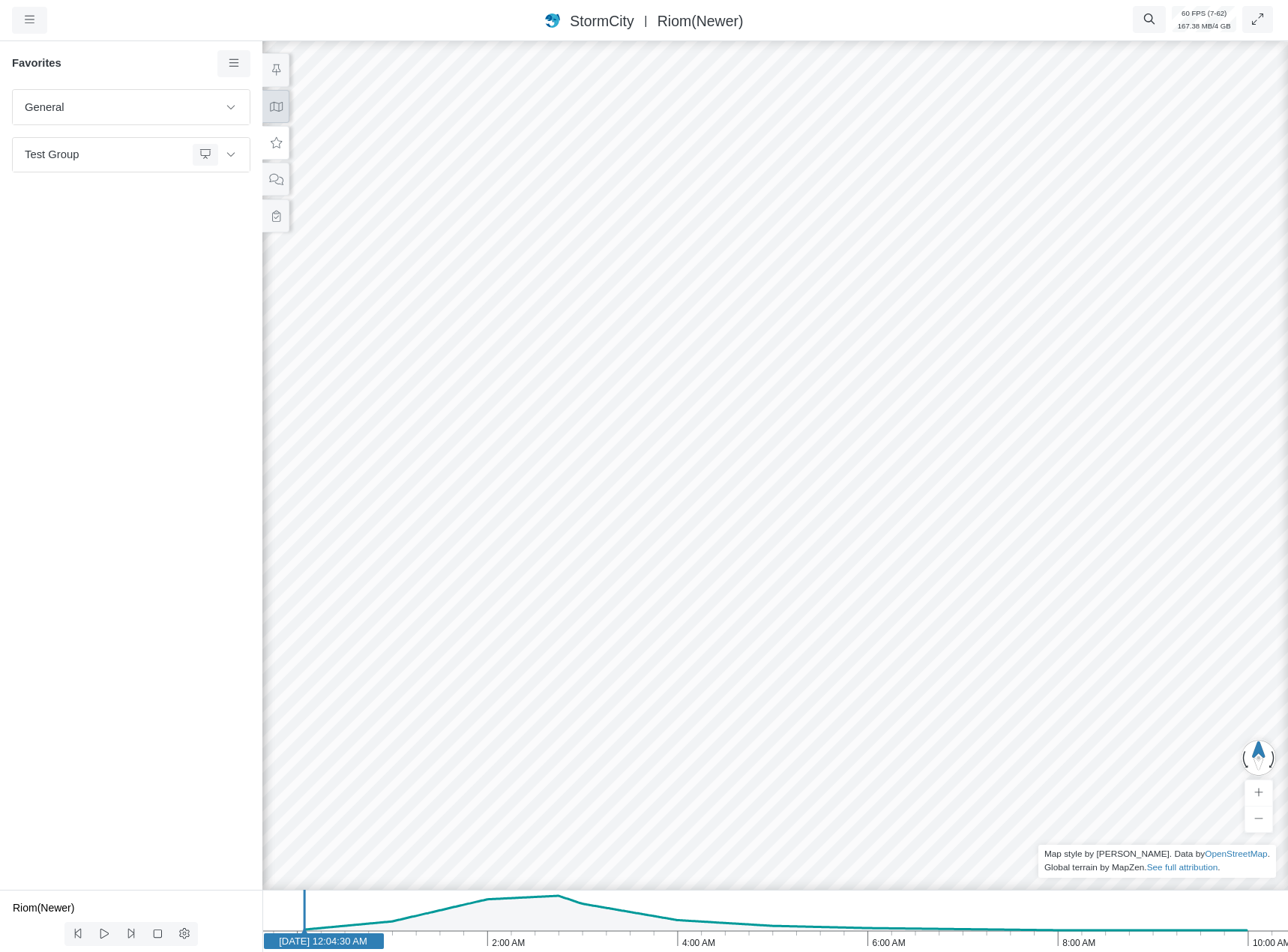
click at [278, 110] on icon at bounding box center [277, 107] width 13 height 10
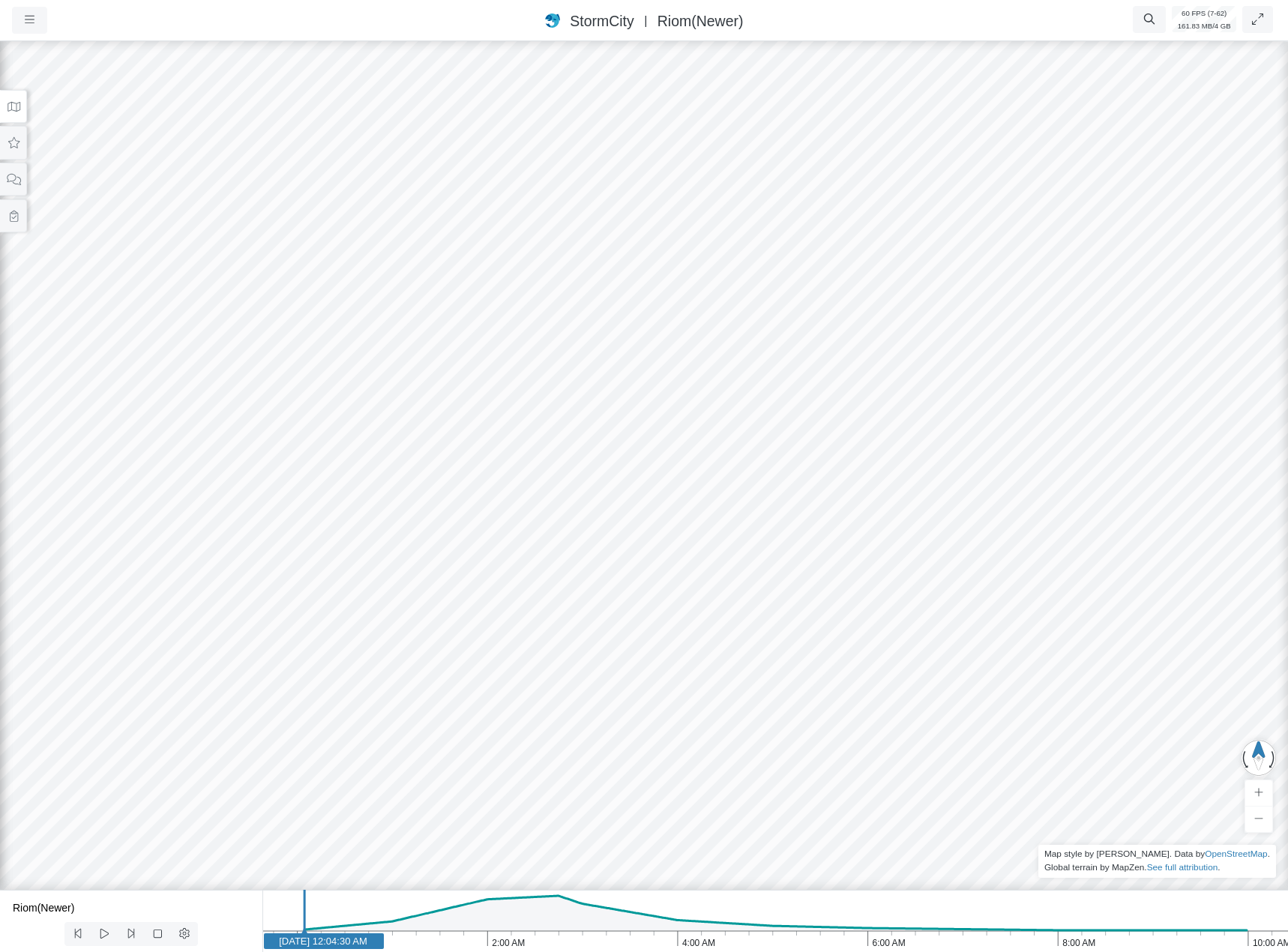
click at [631, 474] on div "JC [GEOGRAPHIC_DATA] [GEOGRAPHIC_DATA] CD [GEOGRAPHIC_DATA] [GEOGRAPHIC_DATA] […" at bounding box center [644, 495] width 1288 height 914
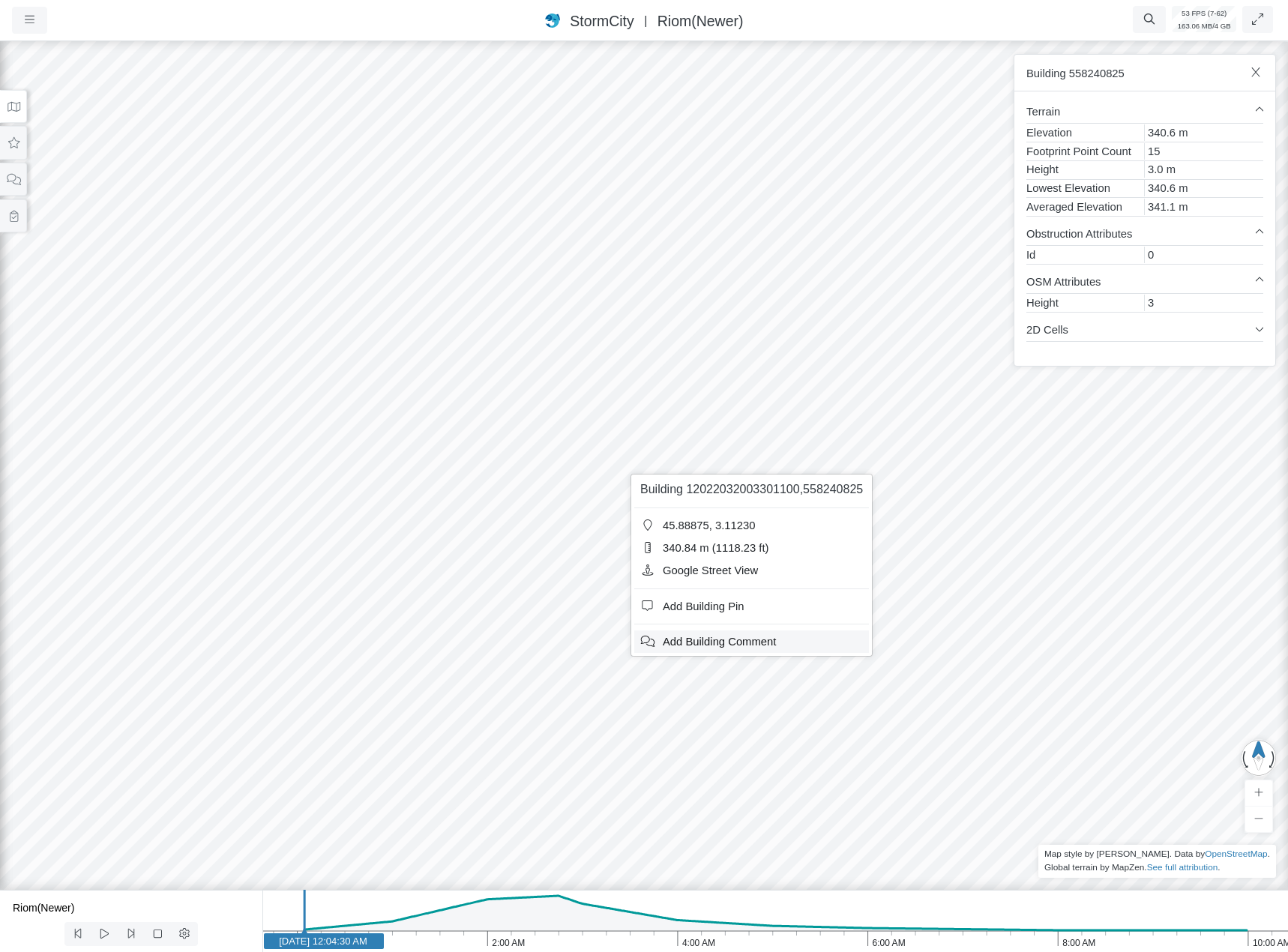
click at [724, 636] on span "Add Building Comment" at bounding box center [719, 641] width 114 height 12
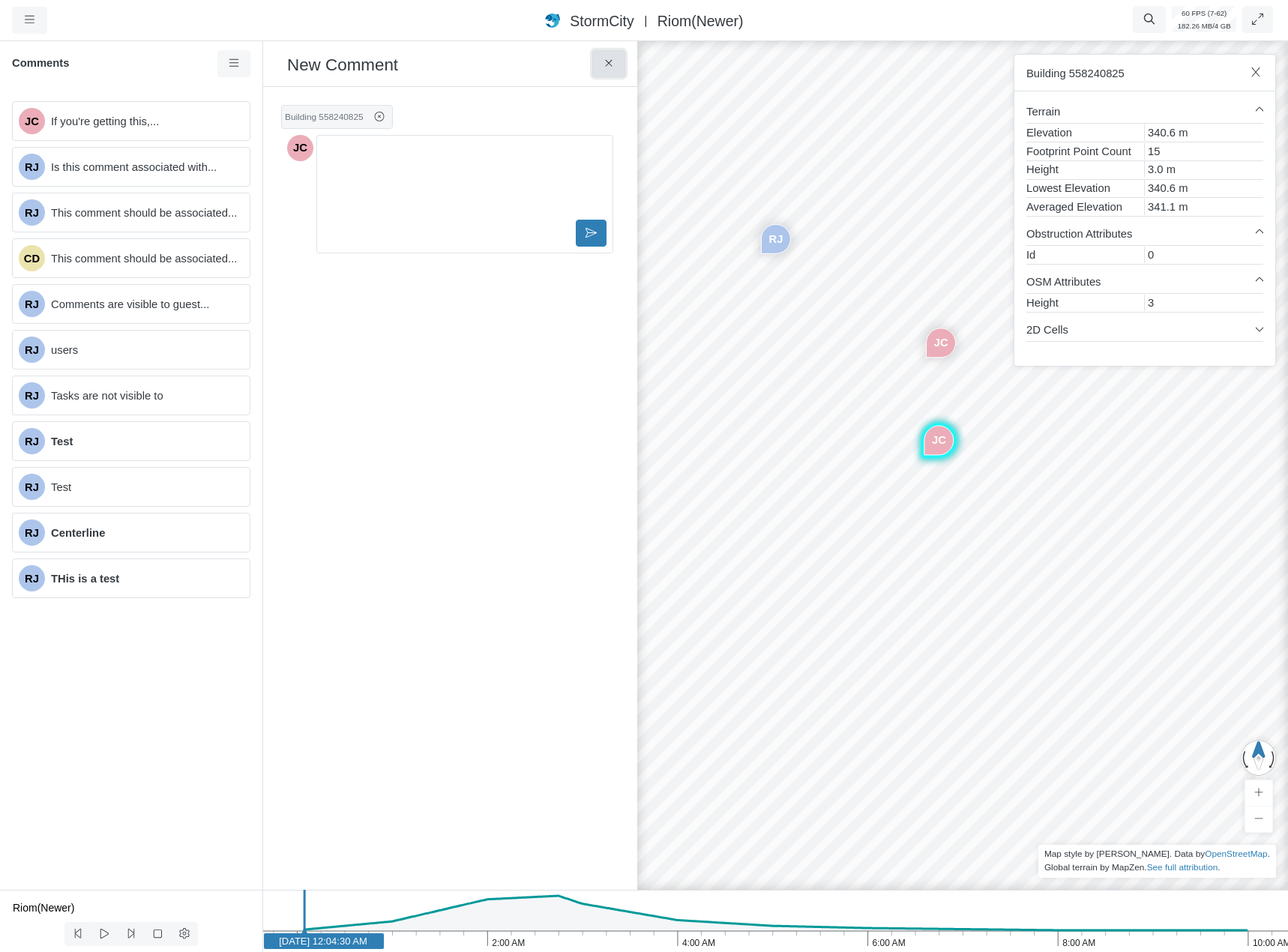
click at [615, 58] on button at bounding box center [609, 63] width 34 height 27
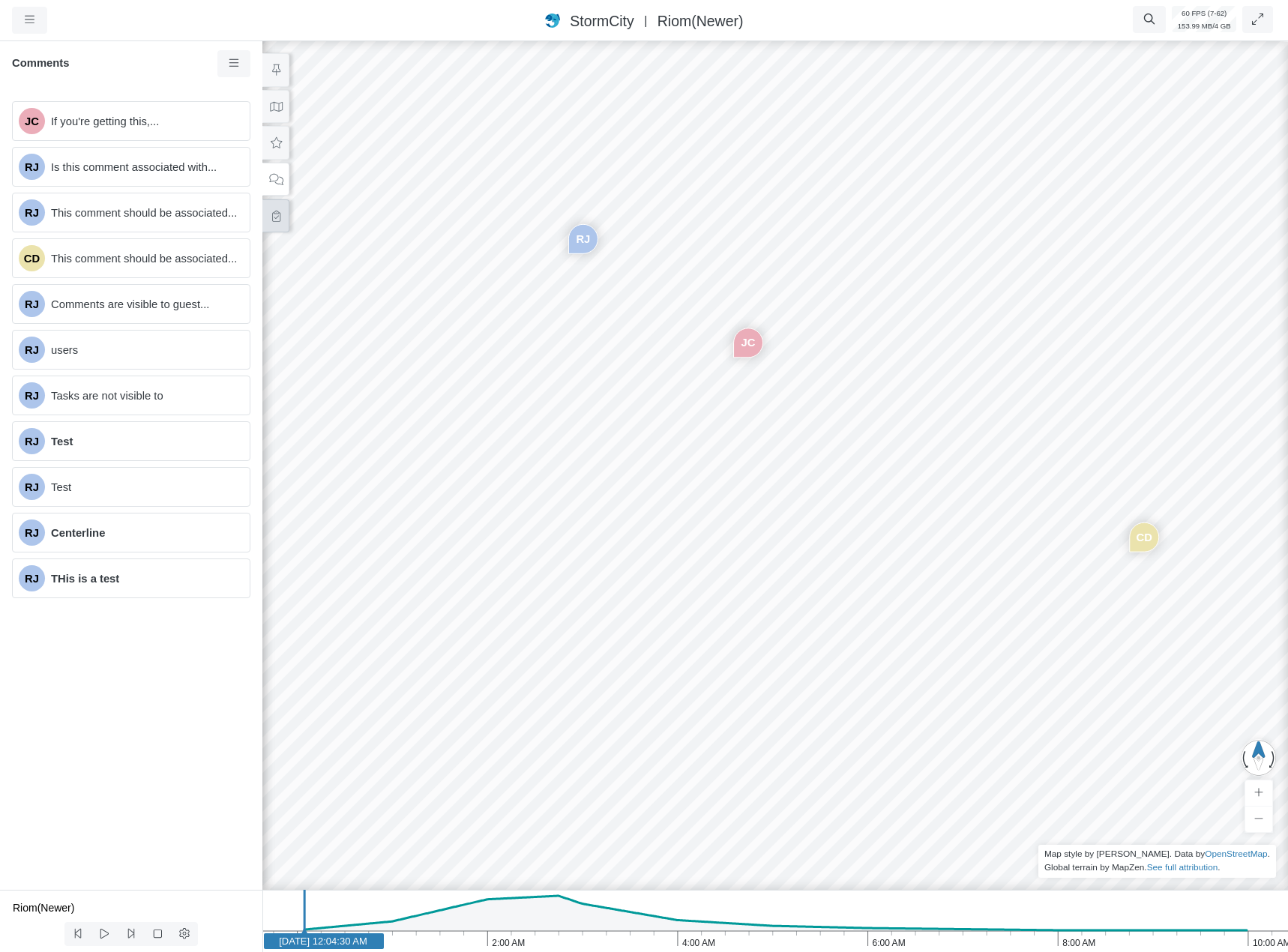
click at [275, 221] on button at bounding box center [276, 217] width 27 height 34
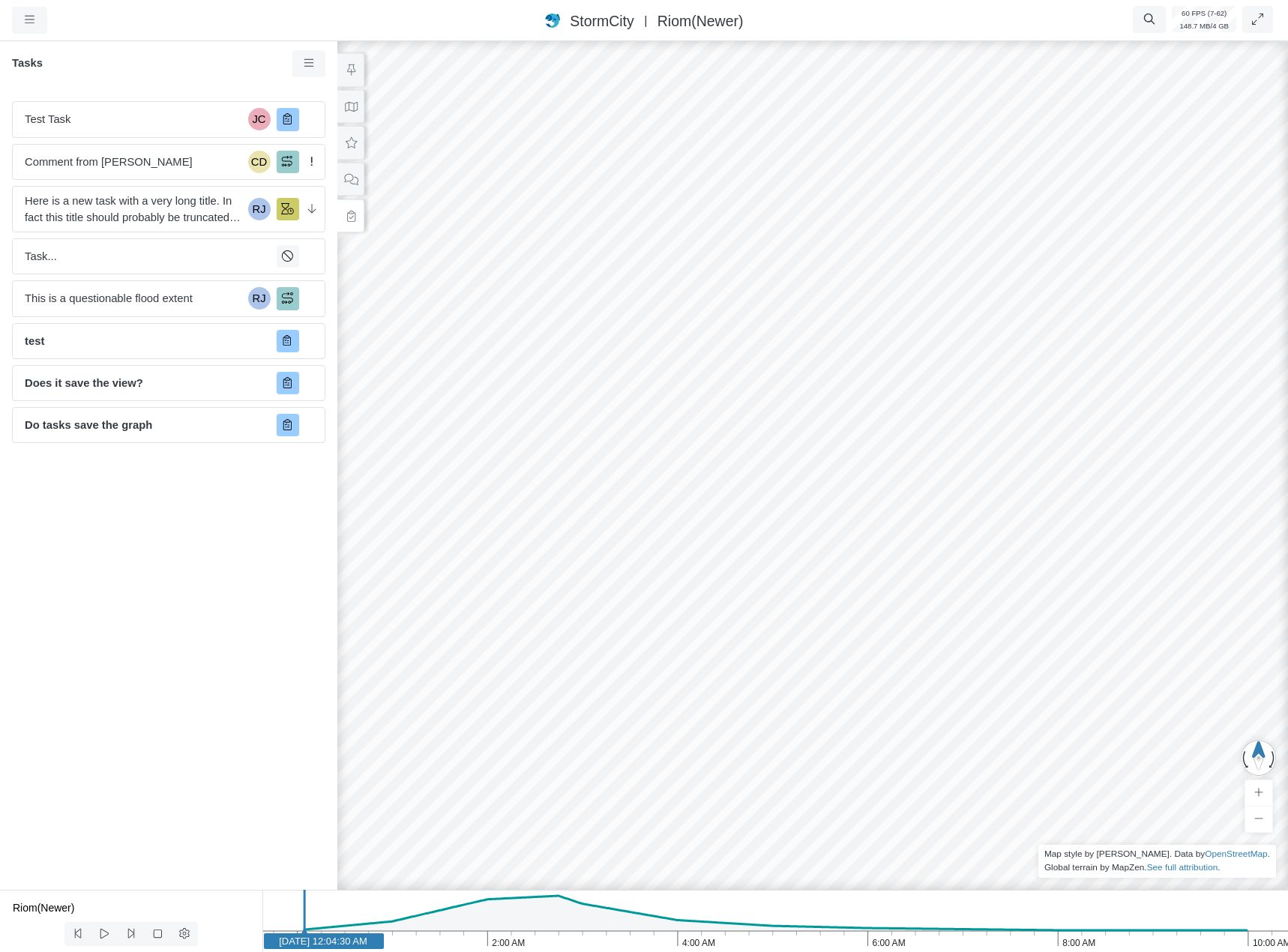
click at [767, 464] on div "JC [GEOGRAPHIC_DATA] [GEOGRAPHIC_DATA] CD [GEOGRAPHIC_DATA] [GEOGRAPHIC_DATA] […" at bounding box center [813, 495] width 1288 height 914
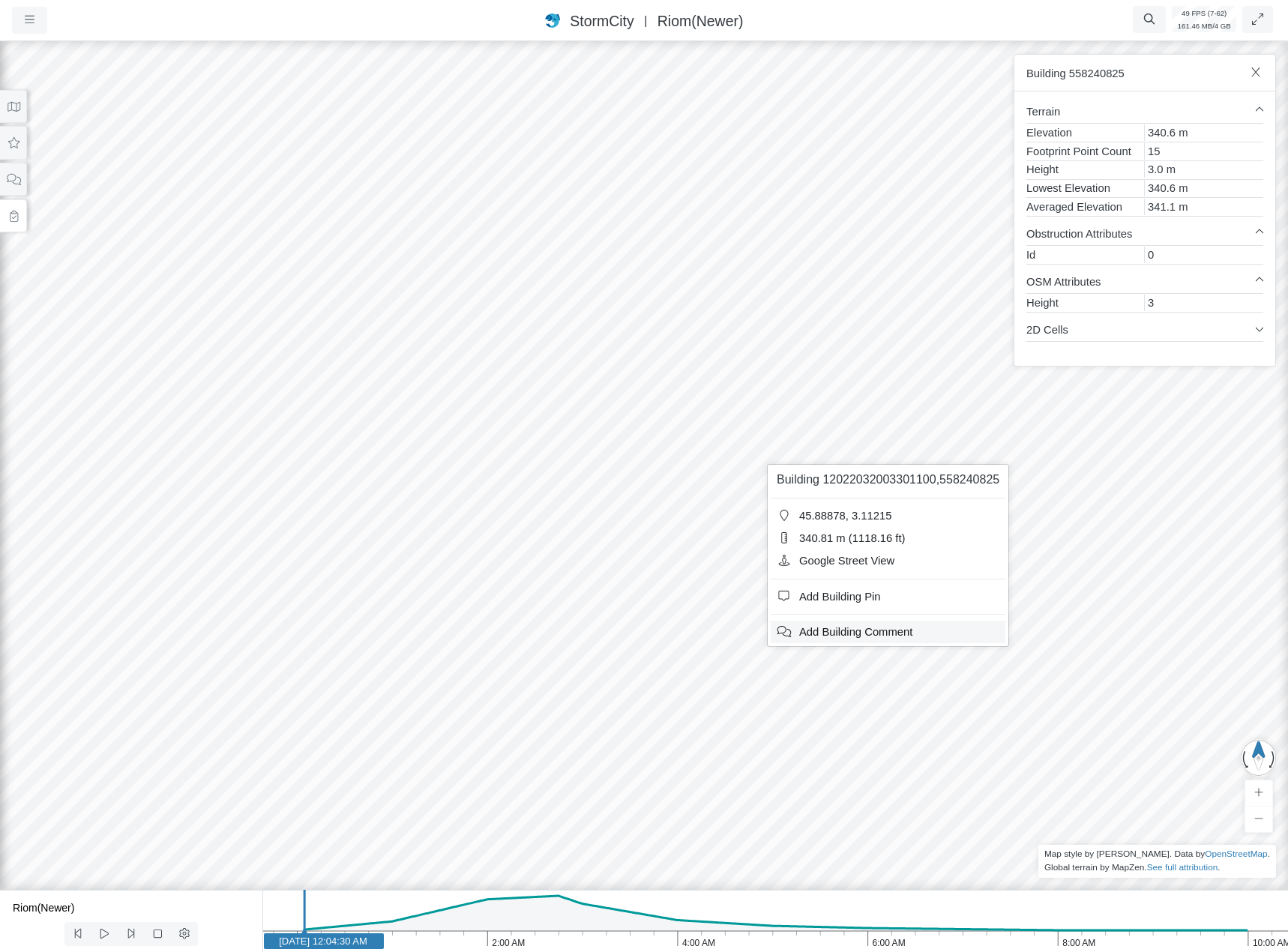
click at [828, 626] on span "Add Building Comment" at bounding box center [857, 632] width 114 height 12
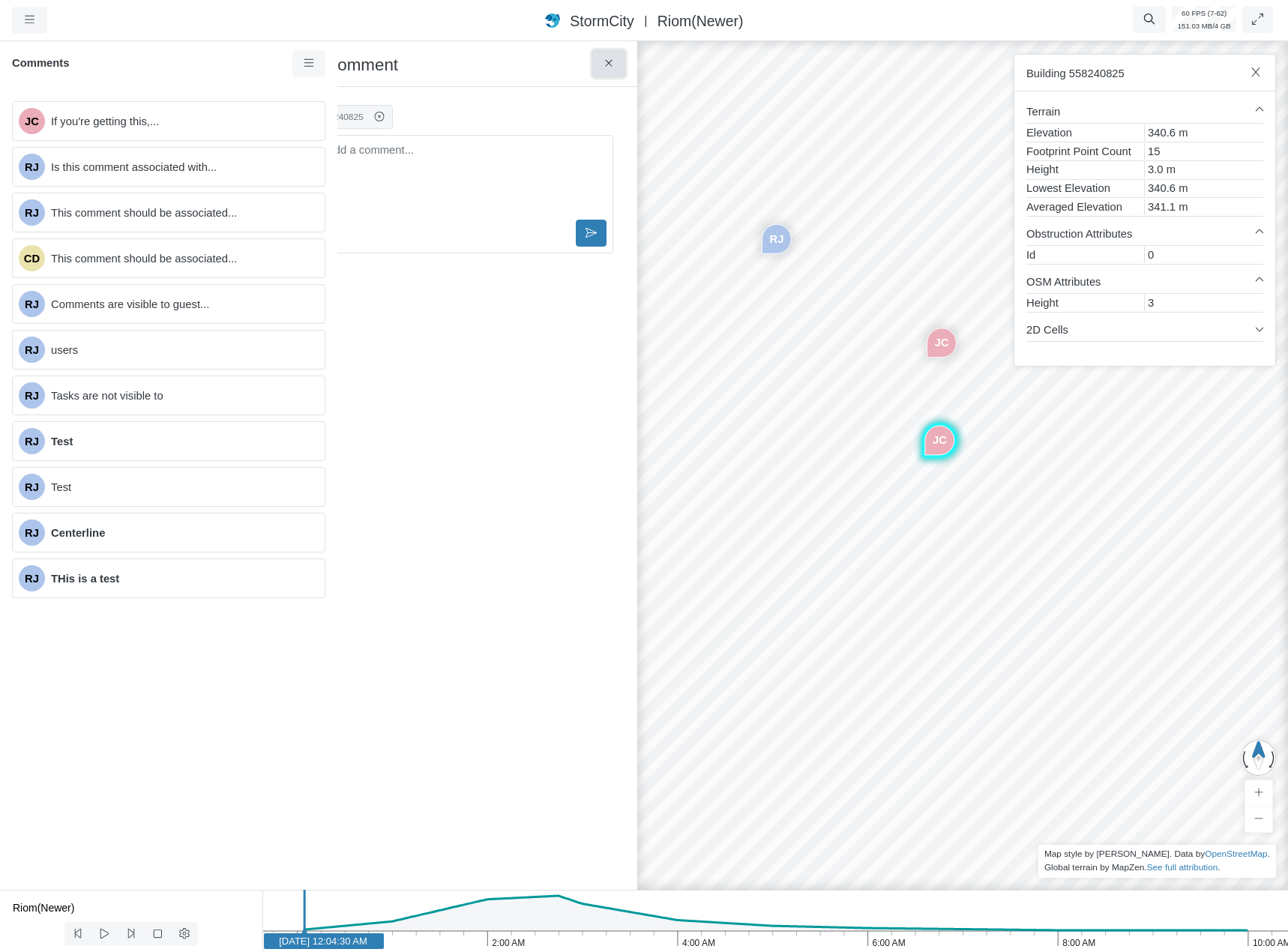
click at [610, 62] on icon at bounding box center [609, 63] width 15 height 11
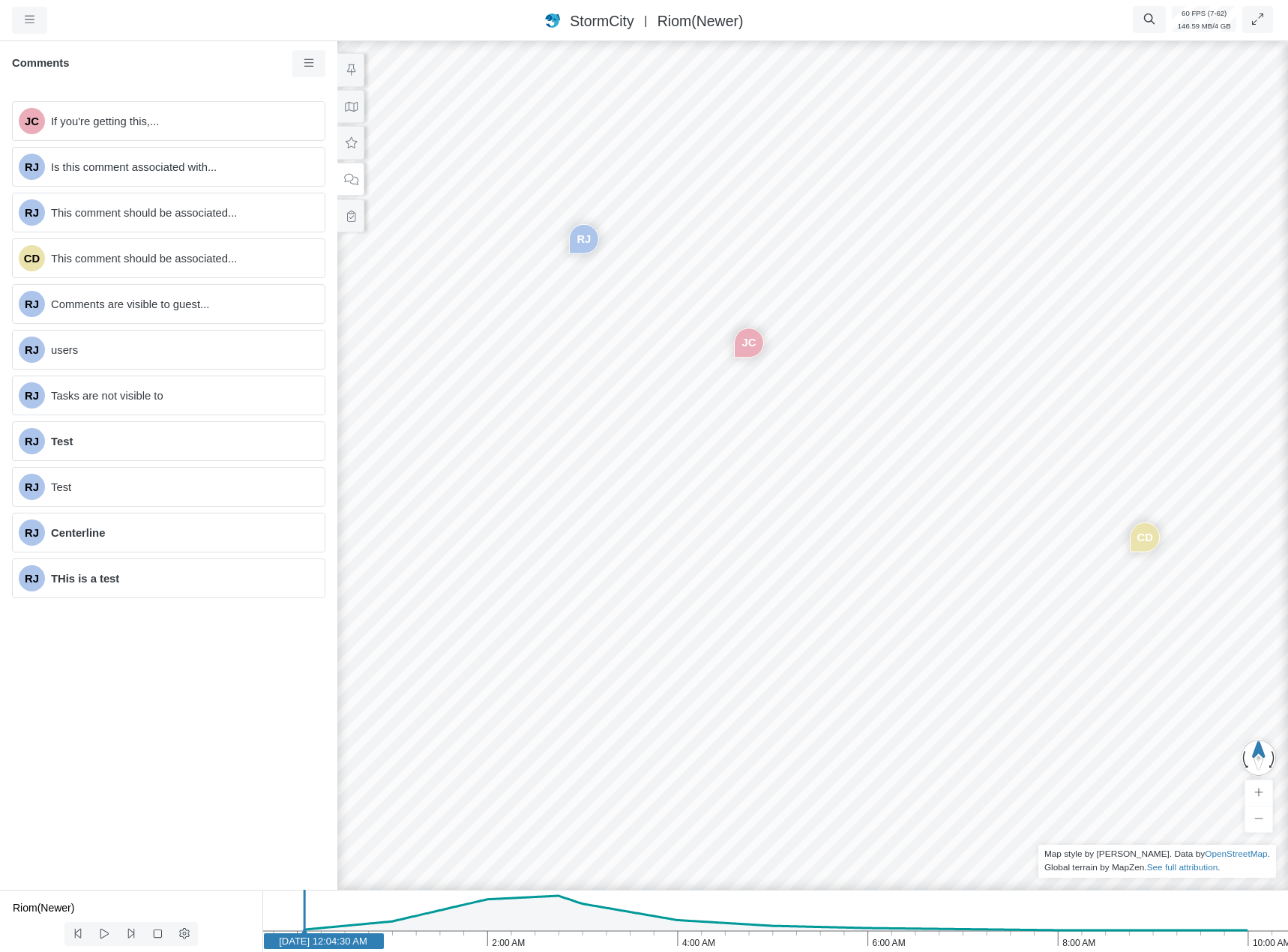
click at [55, 555] on div "JC If you're getting this,... RJ Is this comment associated with... RJ This com…" at bounding box center [169, 489] width 337 height 800
click at [88, 603] on div "JC If you're getting this,... RJ Is this comment associated with... RJ This com…" at bounding box center [169, 489] width 337 height 800
click at [94, 590] on div "RJ THis is a test" at bounding box center [169, 578] width 313 height 40
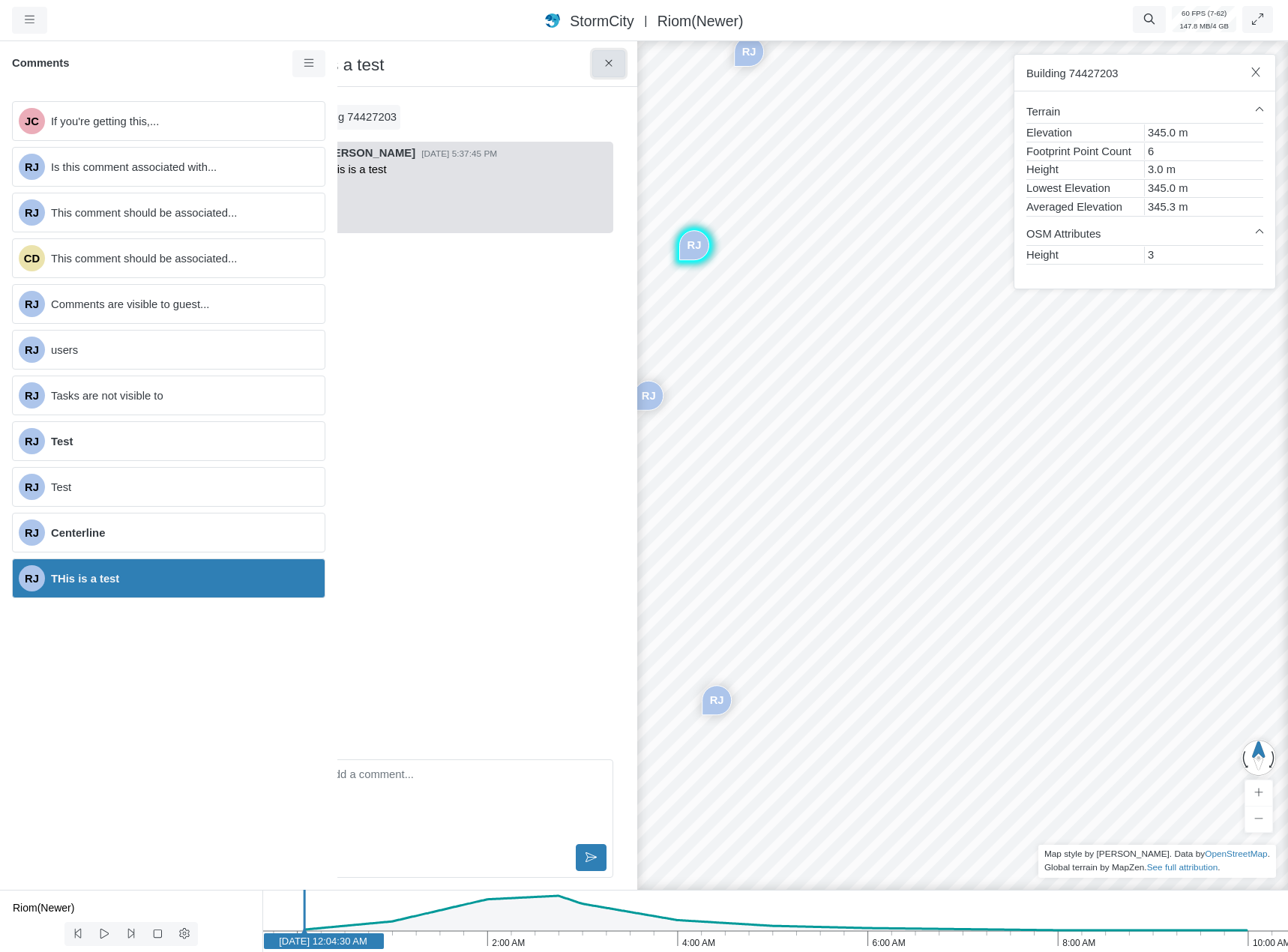
click at [599, 62] on button at bounding box center [609, 63] width 34 height 27
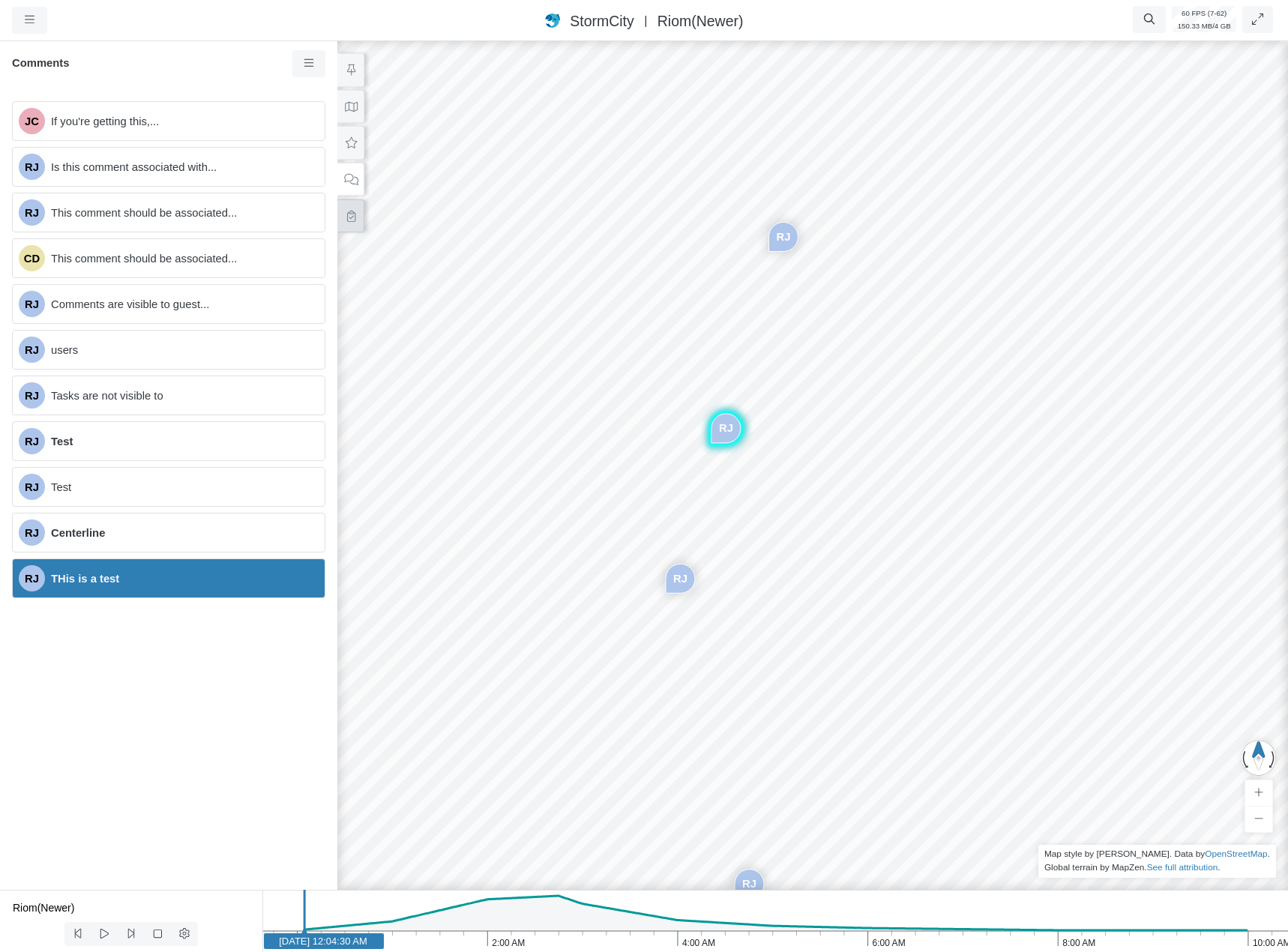
click at [351, 223] on button at bounding box center [350, 217] width 27 height 34
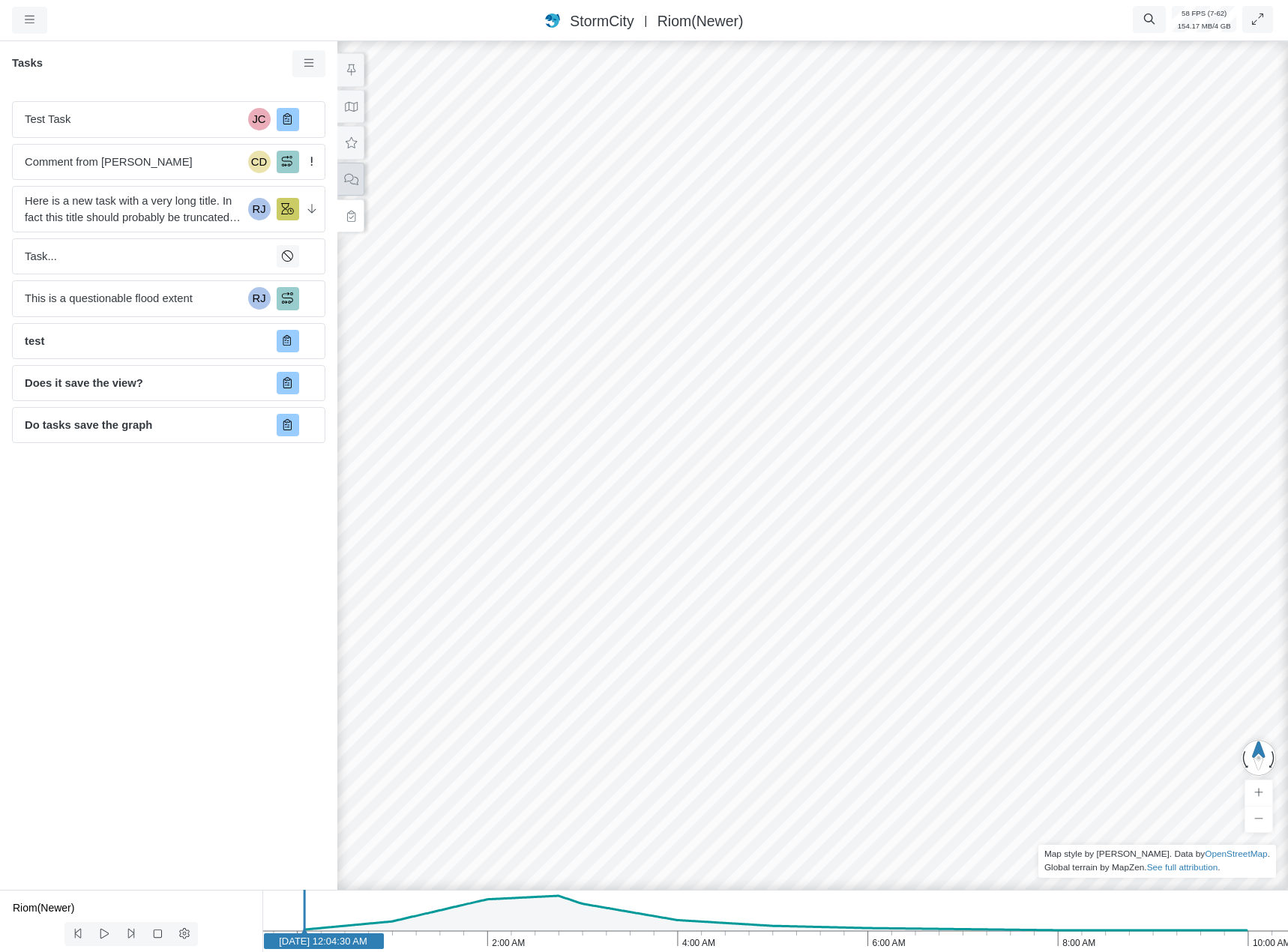
click at [353, 180] on icon at bounding box center [351, 179] width 15 height 11
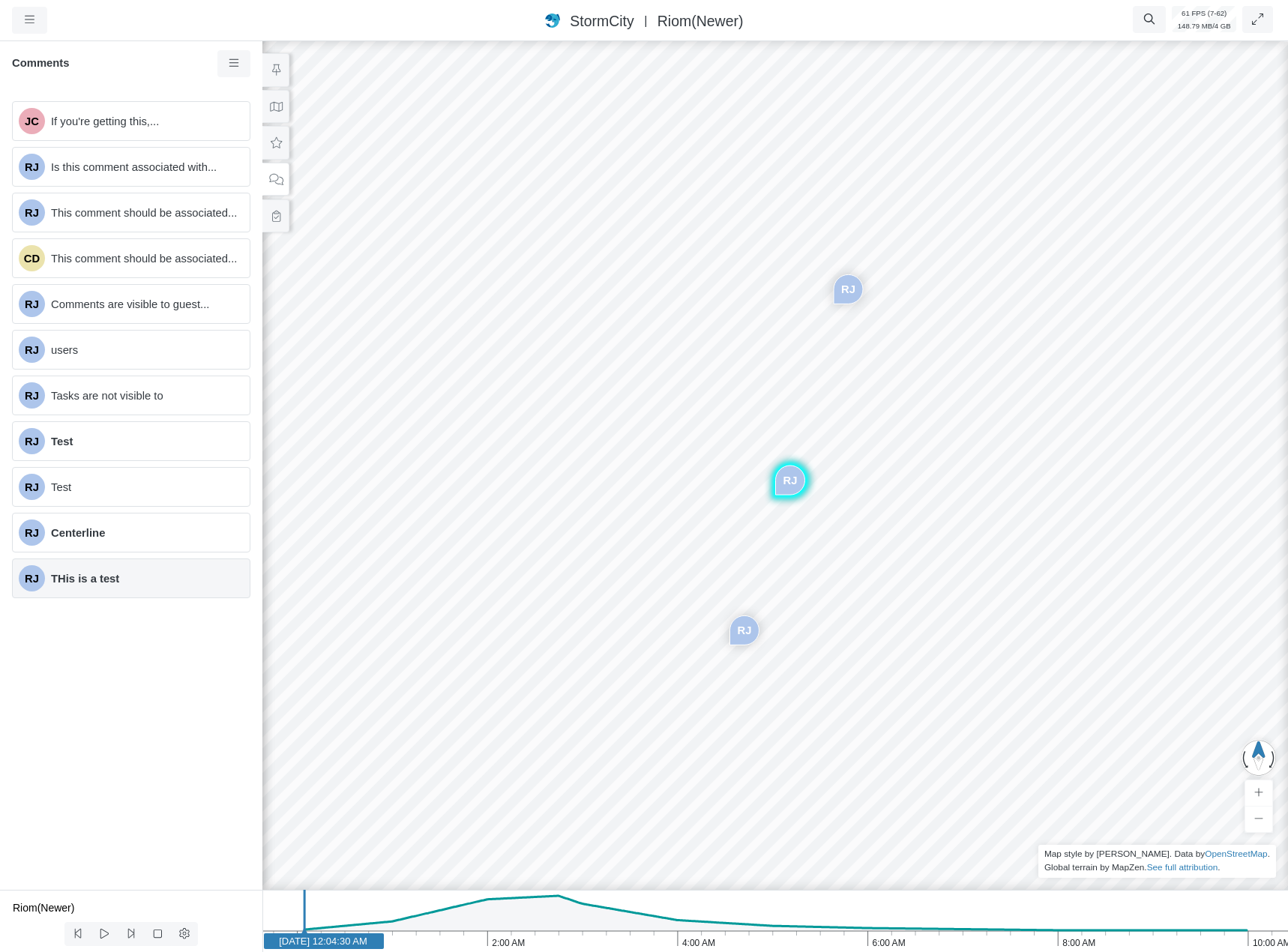
click at [159, 571] on span "THis is a test" at bounding box center [144, 579] width 187 height 16
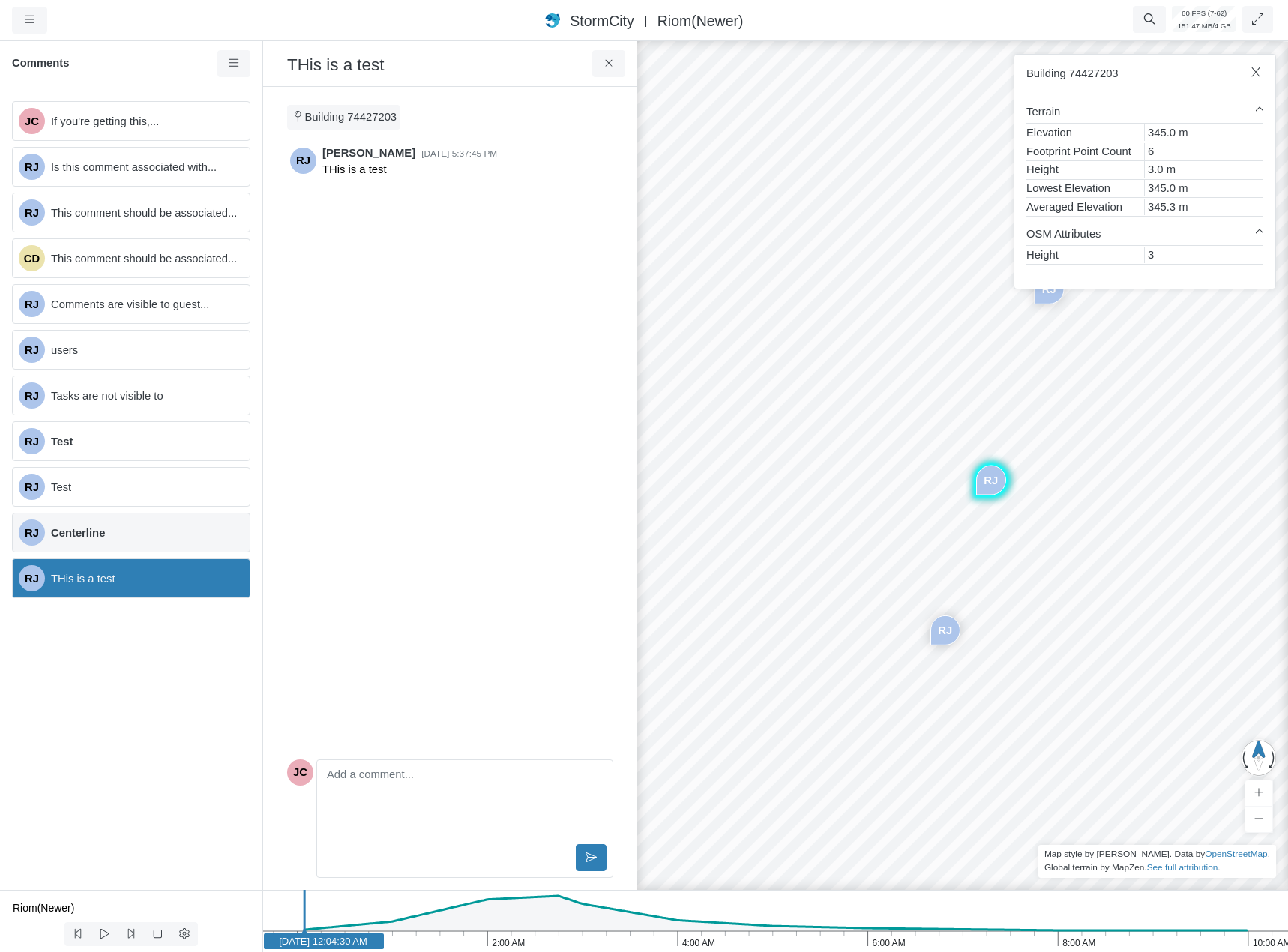
click at [175, 536] on span "Centerline" at bounding box center [144, 533] width 187 height 16
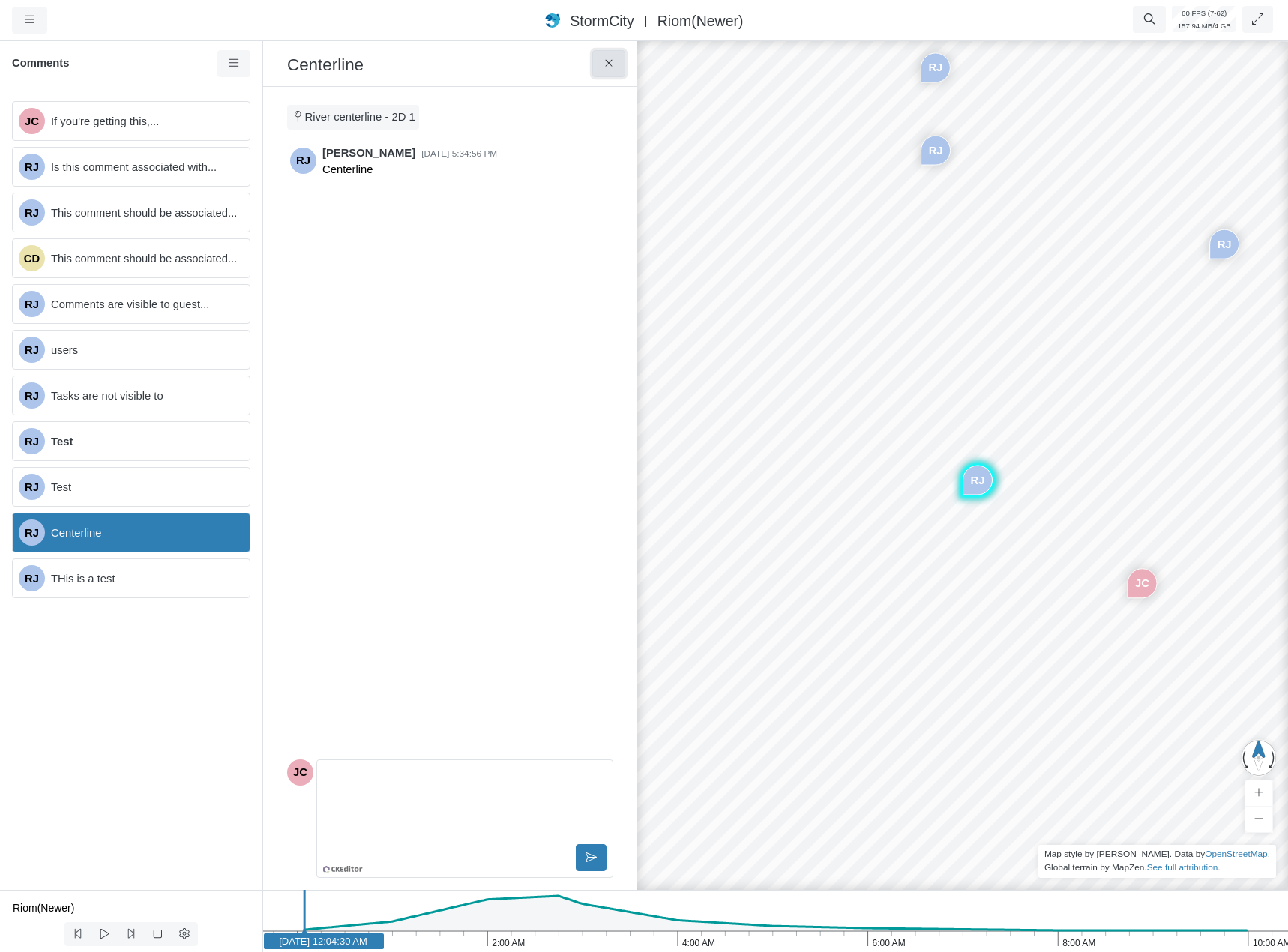
drag, startPoint x: 612, startPoint y: 59, endPoint x: 451, endPoint y: 224, distance: 230.5
click at [612, 60] on icon at bounding box center [609, 63] width 15 height 11
